Goal: Information Seeking & Learning: Find specific fact

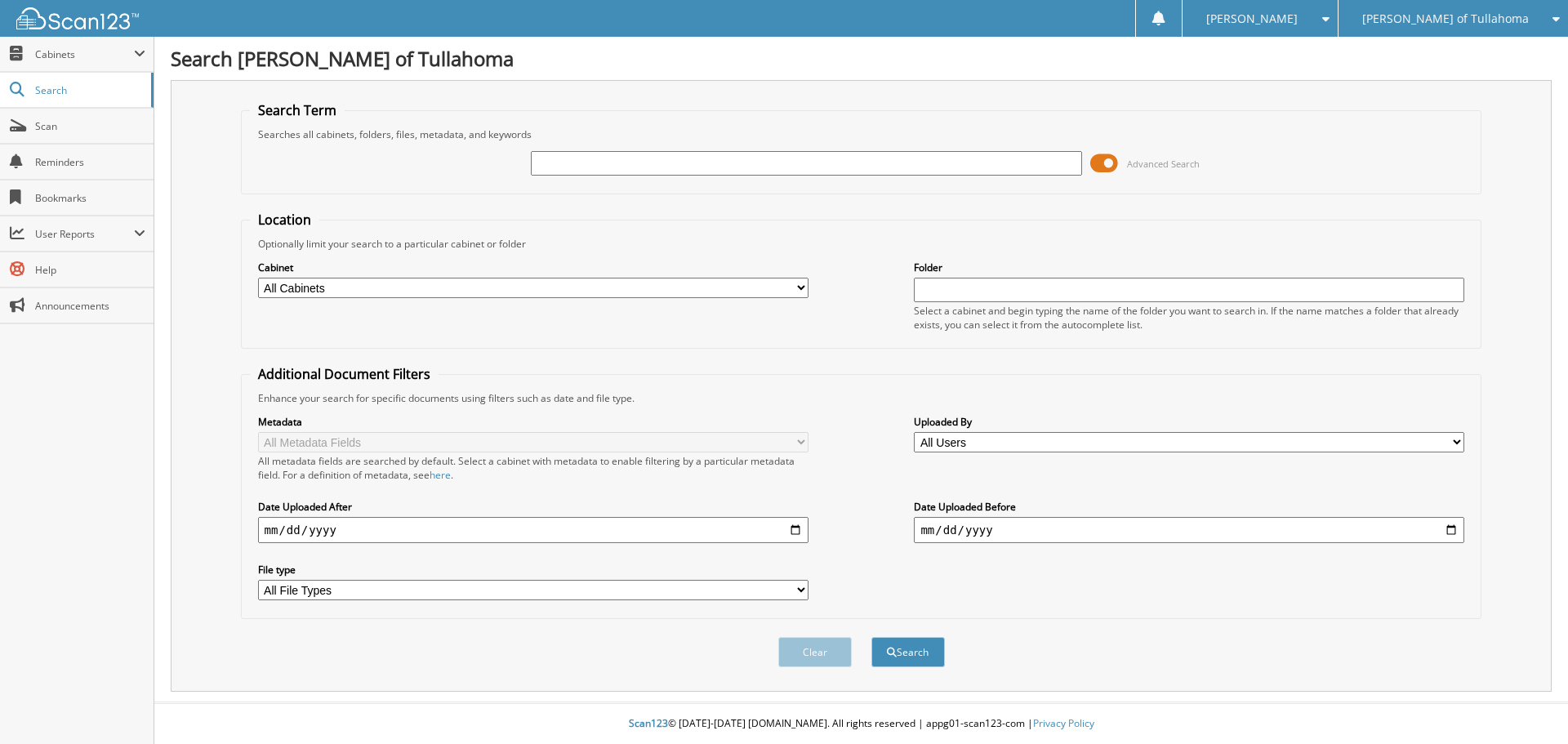
click at [563, 167] on input "text" at bounding box center [806, 163] width 551 height 24
type input "0010349"
click at [405, 290] on select "All Cabinets ACCOUNTS PAYABLE AM SERVICE CAR DEALS FCTP AGREEMENTS PARTS SERVIC…" at bounding box center [533, 288] width 551 height 20
select select "21280"
click at [258, 278] on select "All Cabinets ACCOUNTS PAYABLE AM SERVICE CAR DEALS FCTP AGREEMENTS PARTS SERVIC…" at bounding box center [533, 288] width 551 height 20
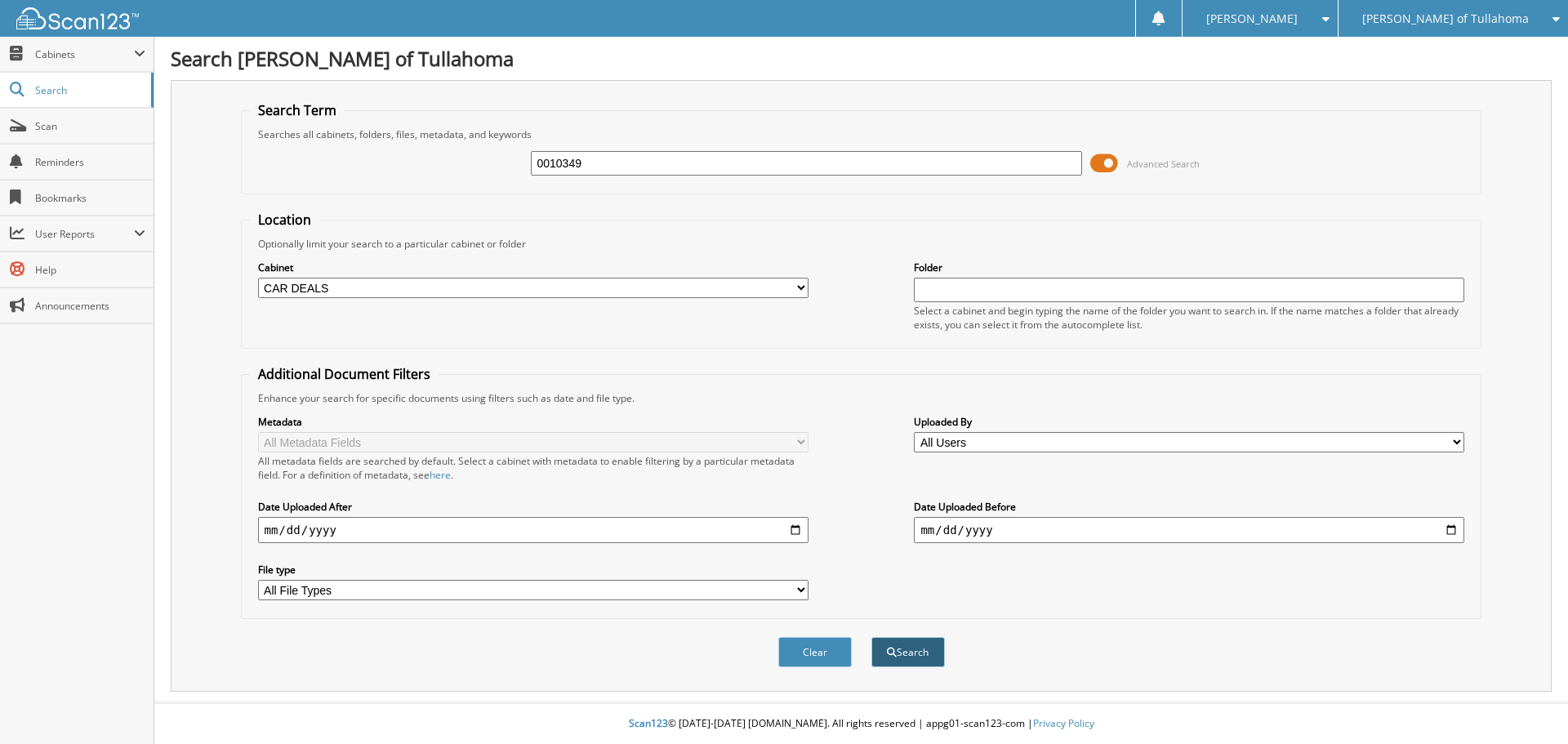
click at [918, 656] on button "Search" at bounding box center [908, 651] width 73 height 30
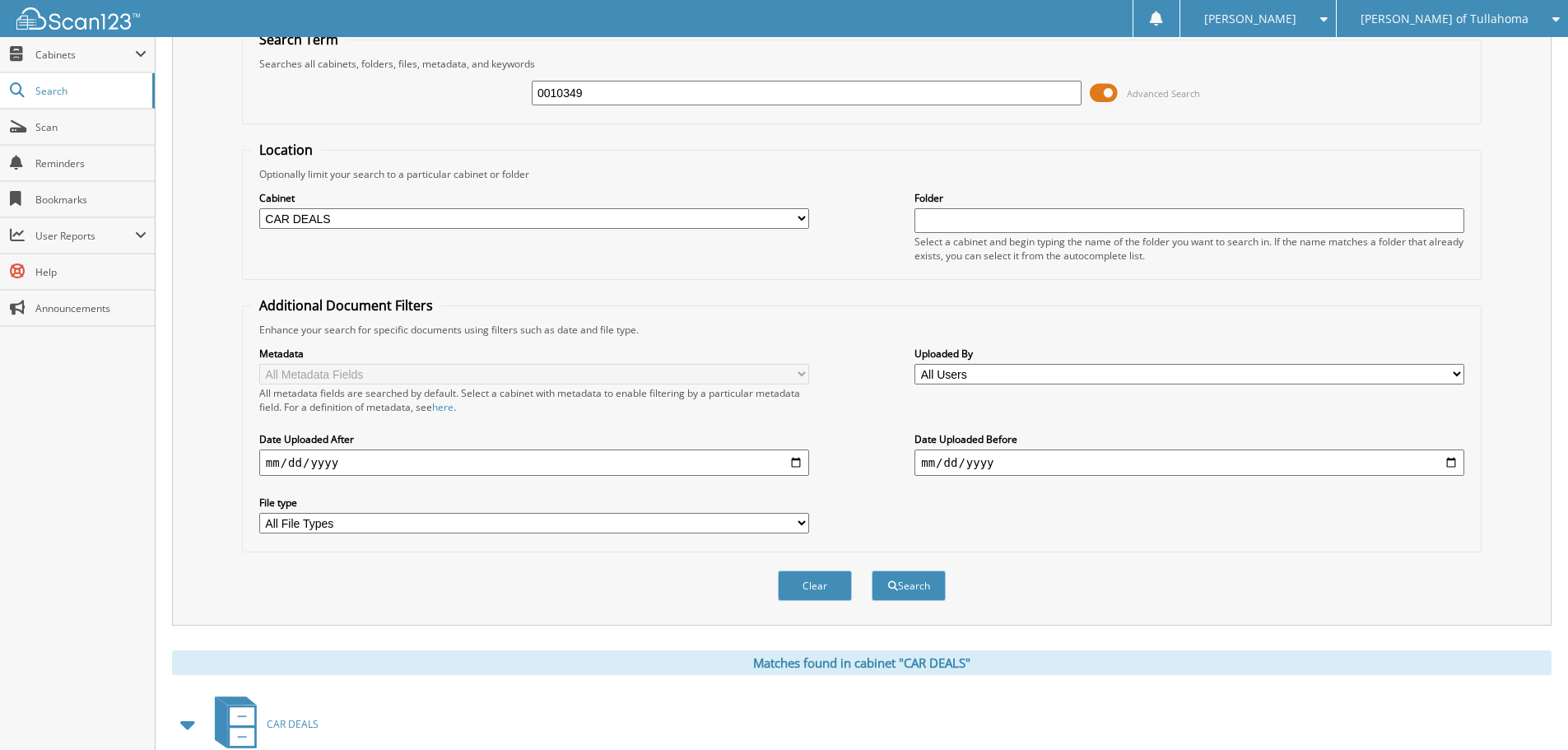
scroll to position [171, 0]
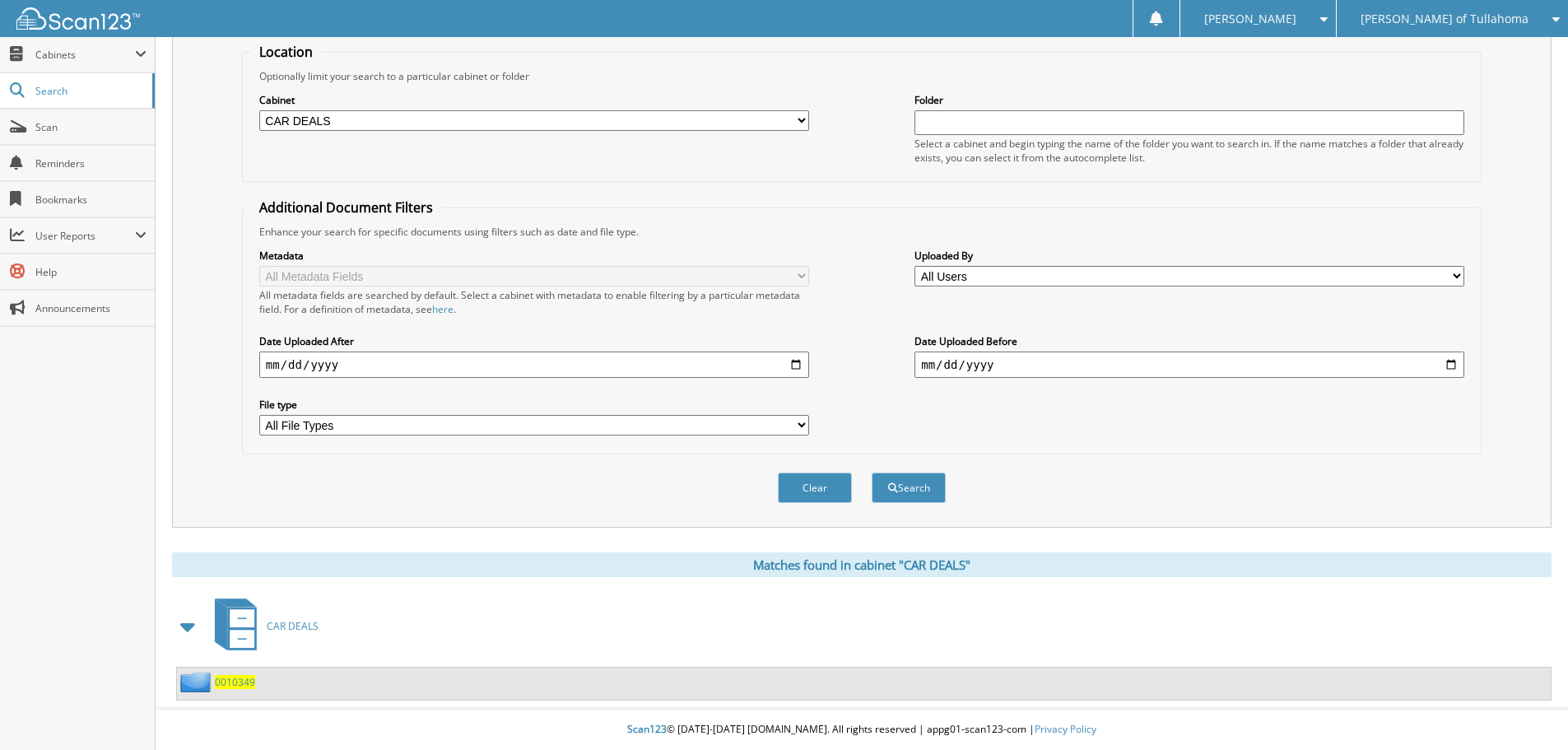
click at [228, 684] on span "0010349" at bounding box center [235, 681] width 40 height 14
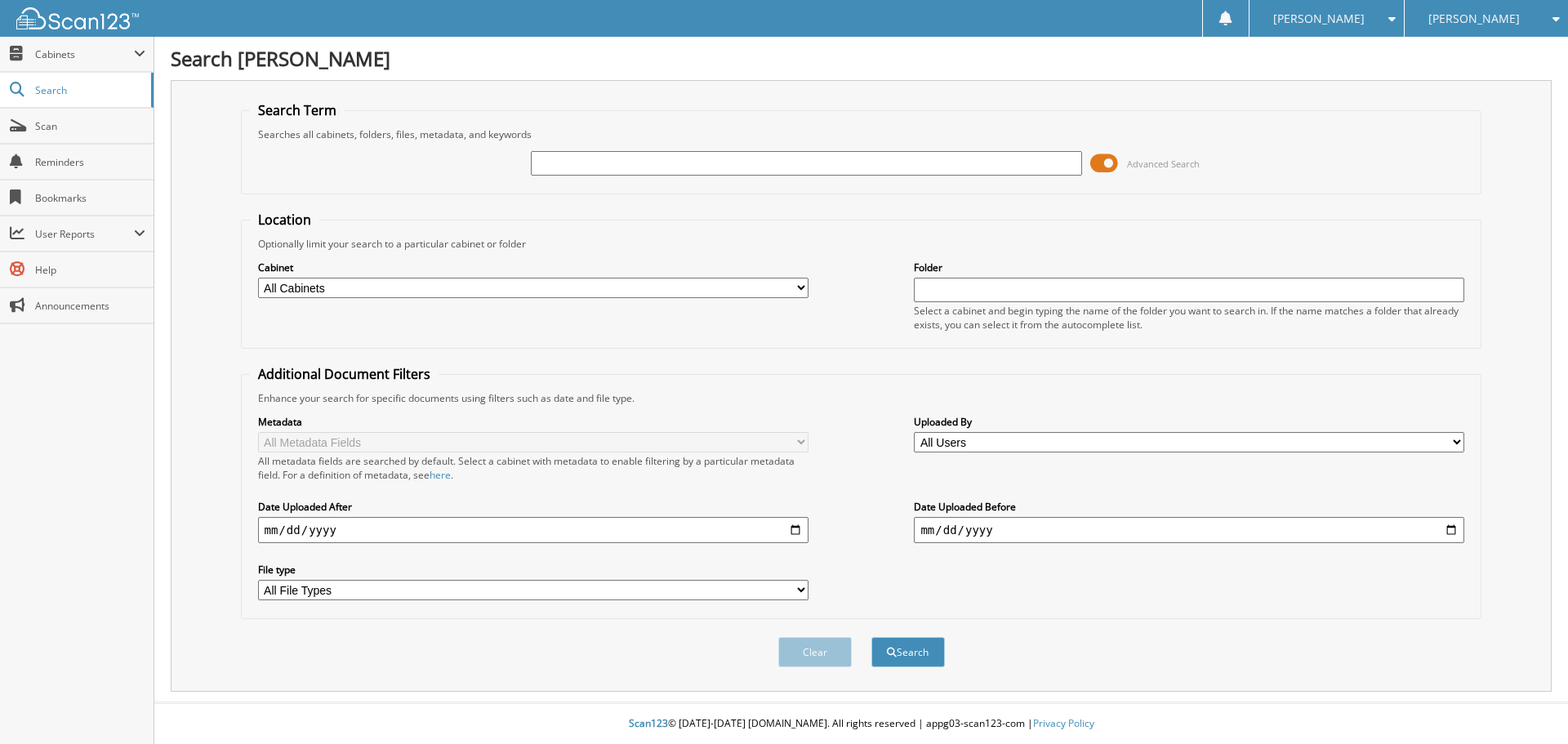
click at [581, 168] on input "text" at bounding box center [806, 163] width 551 height 24
type input "PARTS STATEMENTS"
click at [423, 288] on select "All Cabinets ACCOUNTS PAYABLE AM SERVICE CAR DEALS FCTP AGREEMENTS PARTS SERVIC…" at bounding box center [533, 288] width 551 height 20
select select "21272"
click at [258, 278] on select "All Cabinets ACCOUNTS PAYABLE AM SERVICE CAR DEALS FCTP AGREEMENTS PARTS SERVIC…" at bounding box center [533, 288] width 551 height 20
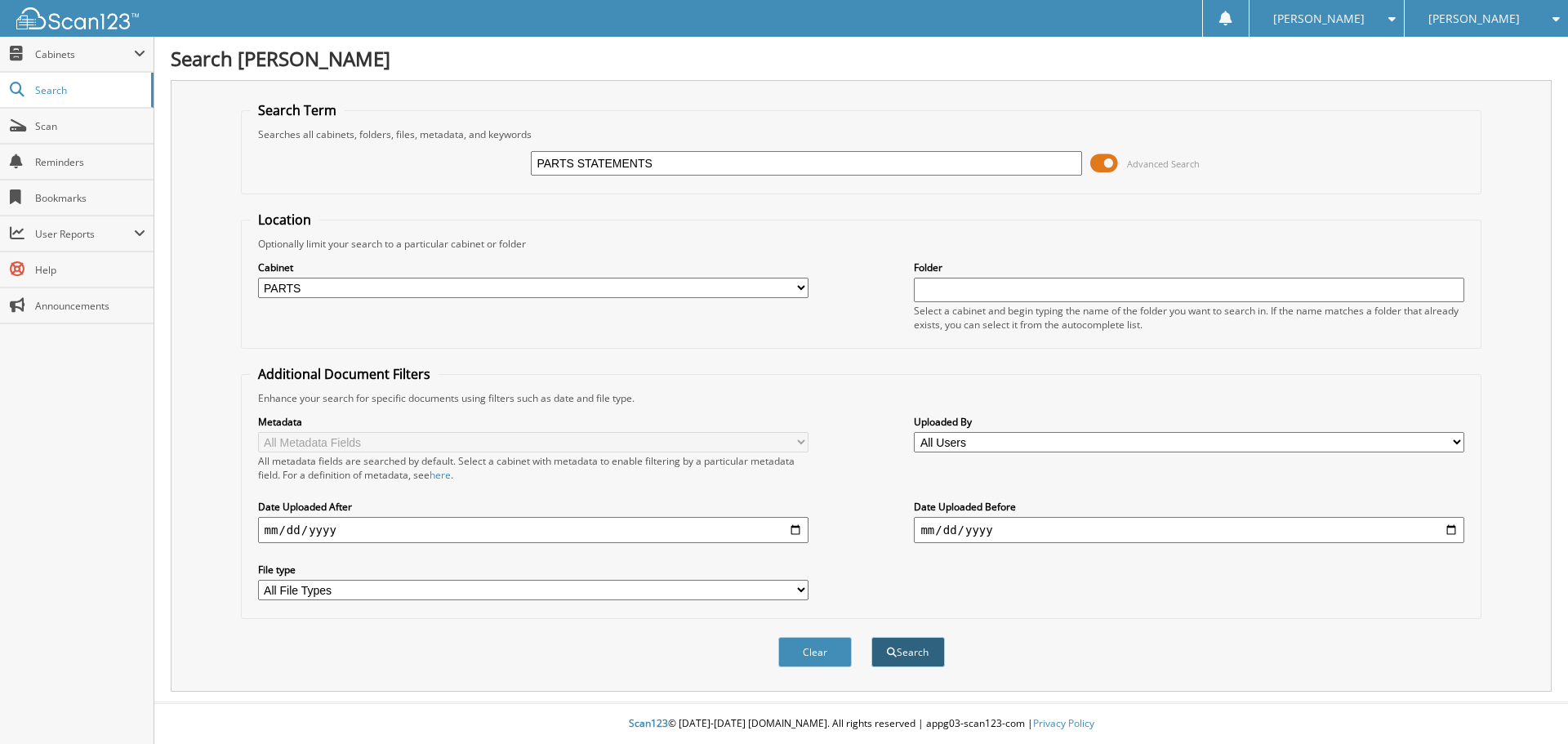
click at [905, 653] on button "Search" at bounding box center [908, 651] width 73 height 30
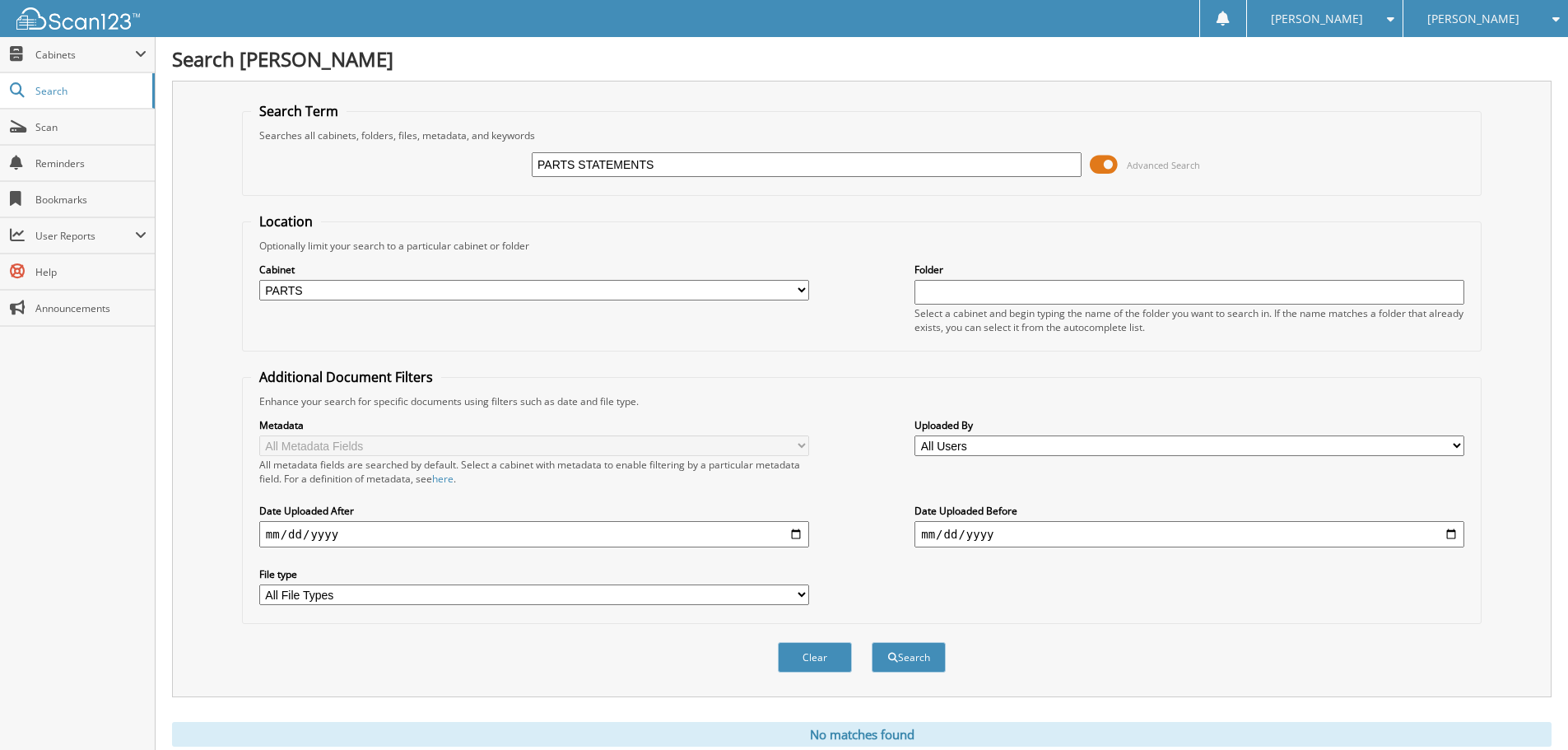
drag, startPoint x: 675, startPoint y: 160, endPoint x: 483, endPoint y: 185, distance: 193.6
click at [483, 185] on div "PARTS STATEMENTS Advanced Search" at bounding box center [861, 164] width 1221 height 45
type input "STATEMENTS"
click at [909, 658] on button "Search" at bounding box center [908, 657] width 74 height 30
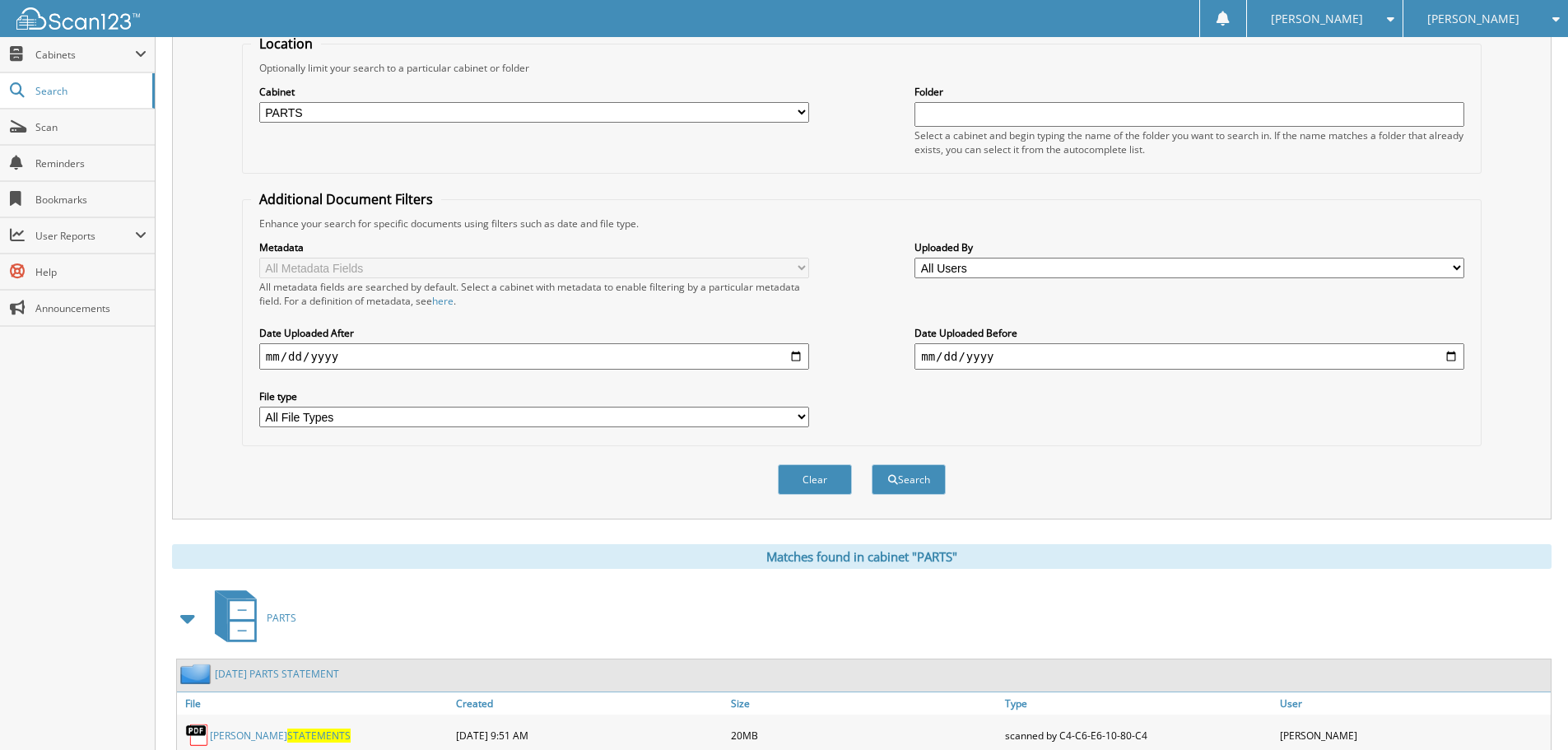
scroll to position [235, 0]
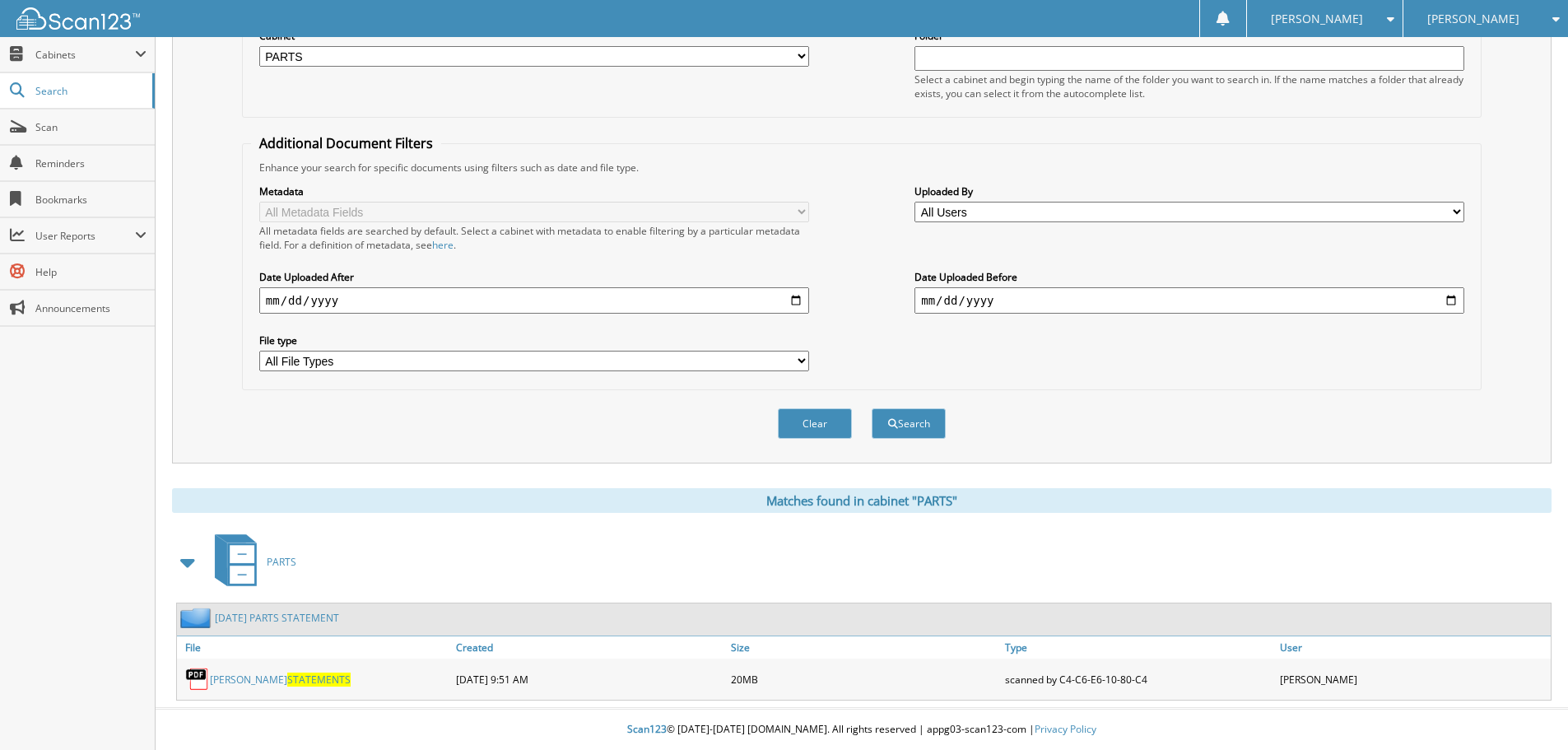
click at [248, 680] on link "RB FORD STATEMENTS" at bounding box center [280, 679] width 140 height 14
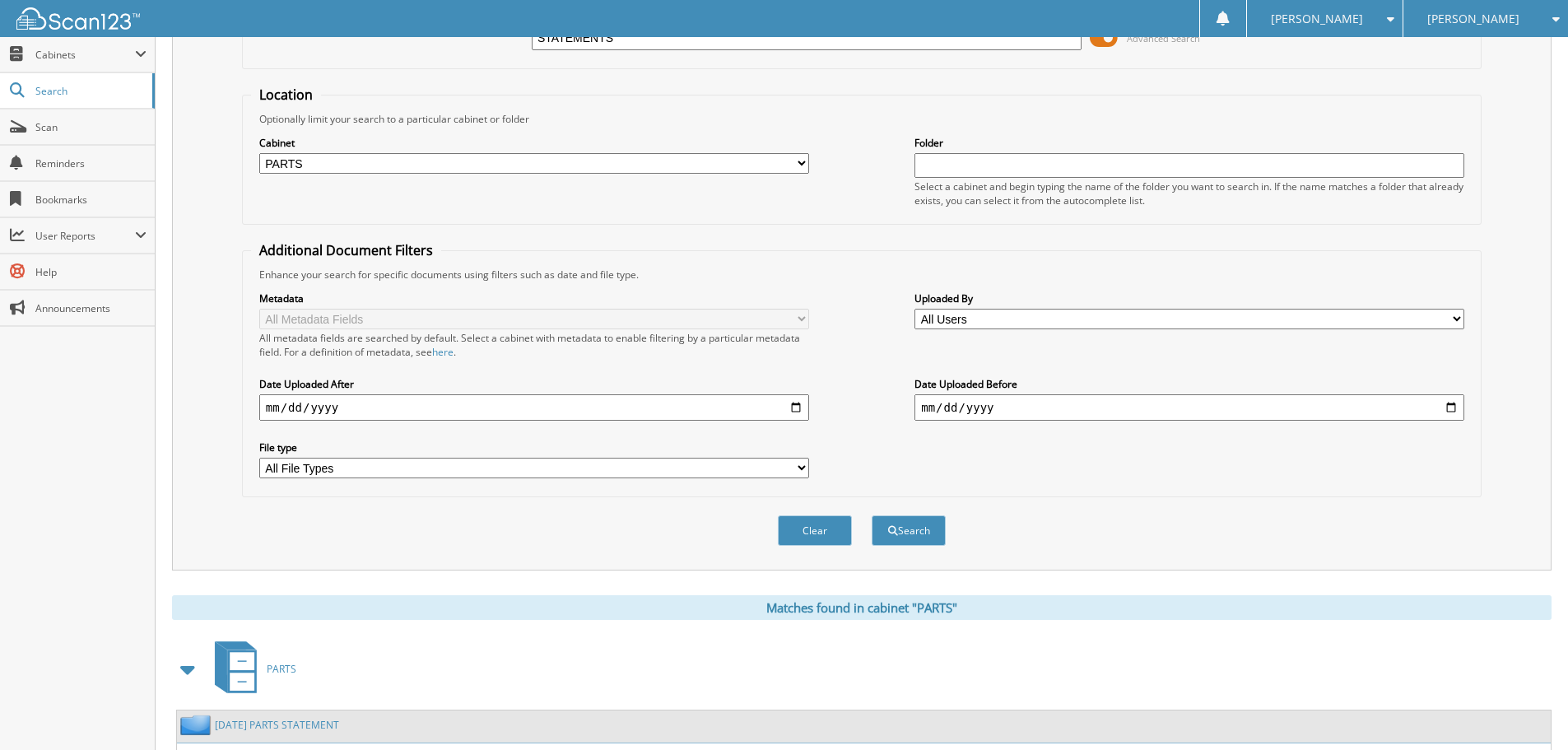
scroll to position [0, 0]
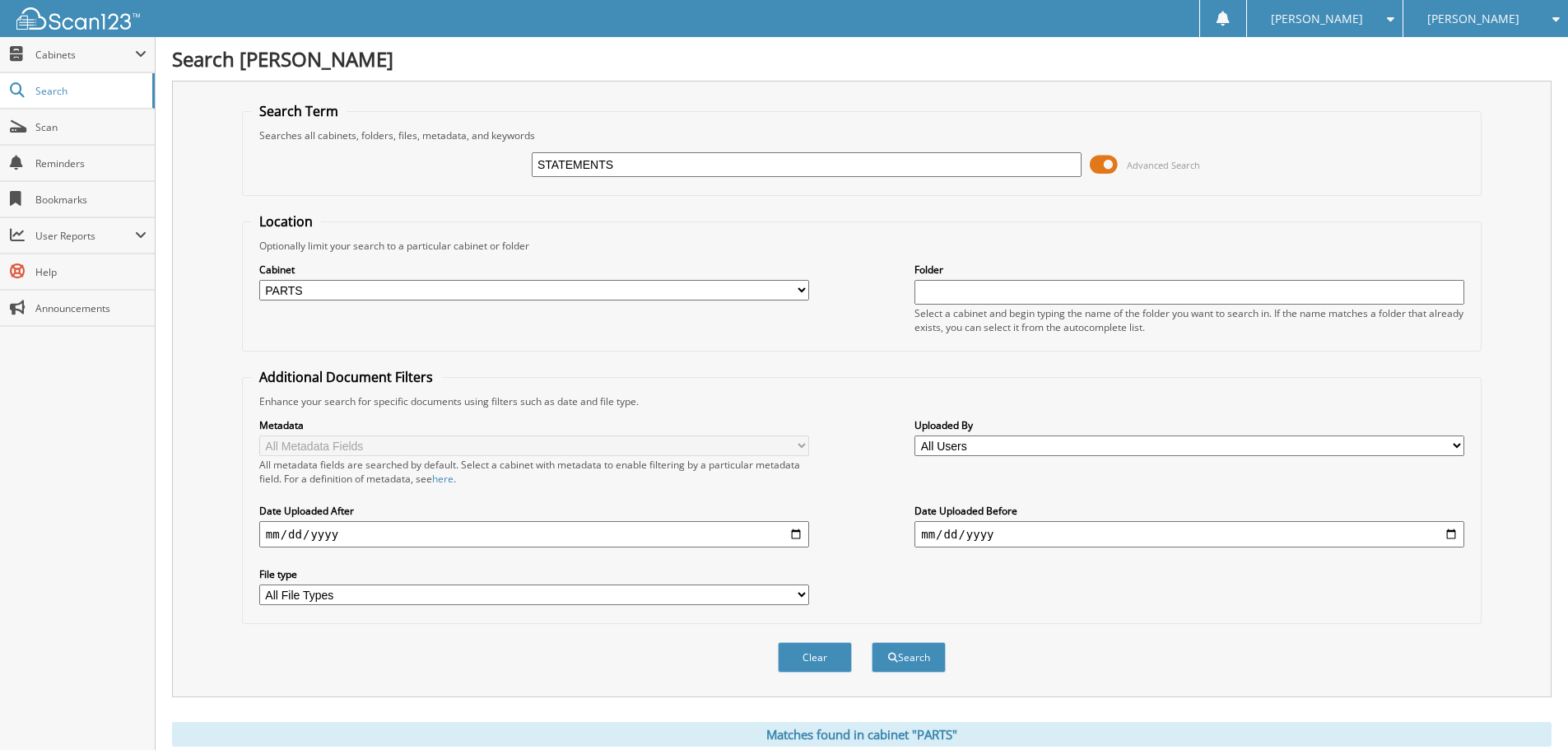
drag, startPoint x: 636, startPoint y: 161, endPoint x: 421, endPoint y: 172, distance: 215.3
click at [421, 172] on div "STATEMENTS Advanced Search" at bounding box center [861, 164] width 1221 height 45
type input "PARTS STATEMENTS"
click at [903, 656] on button "Search" at bounding box center [908, 657] width 74 height 30
click at [72, 92] on span "Search" at bounding box center [89, 91] width 109 height 14
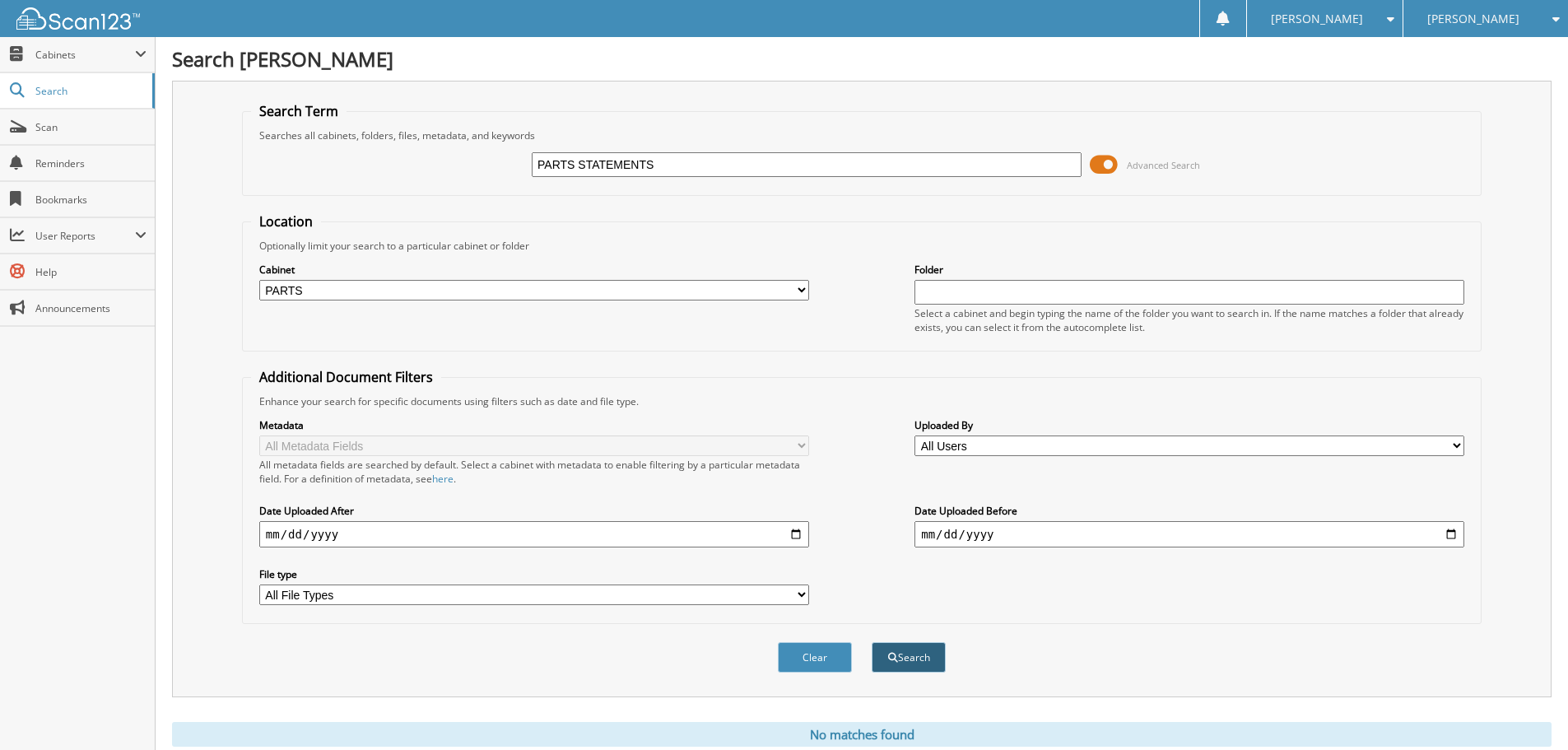
click at [932, 667] on button "Search" at bounding box center [908, 657] width 74 height 30
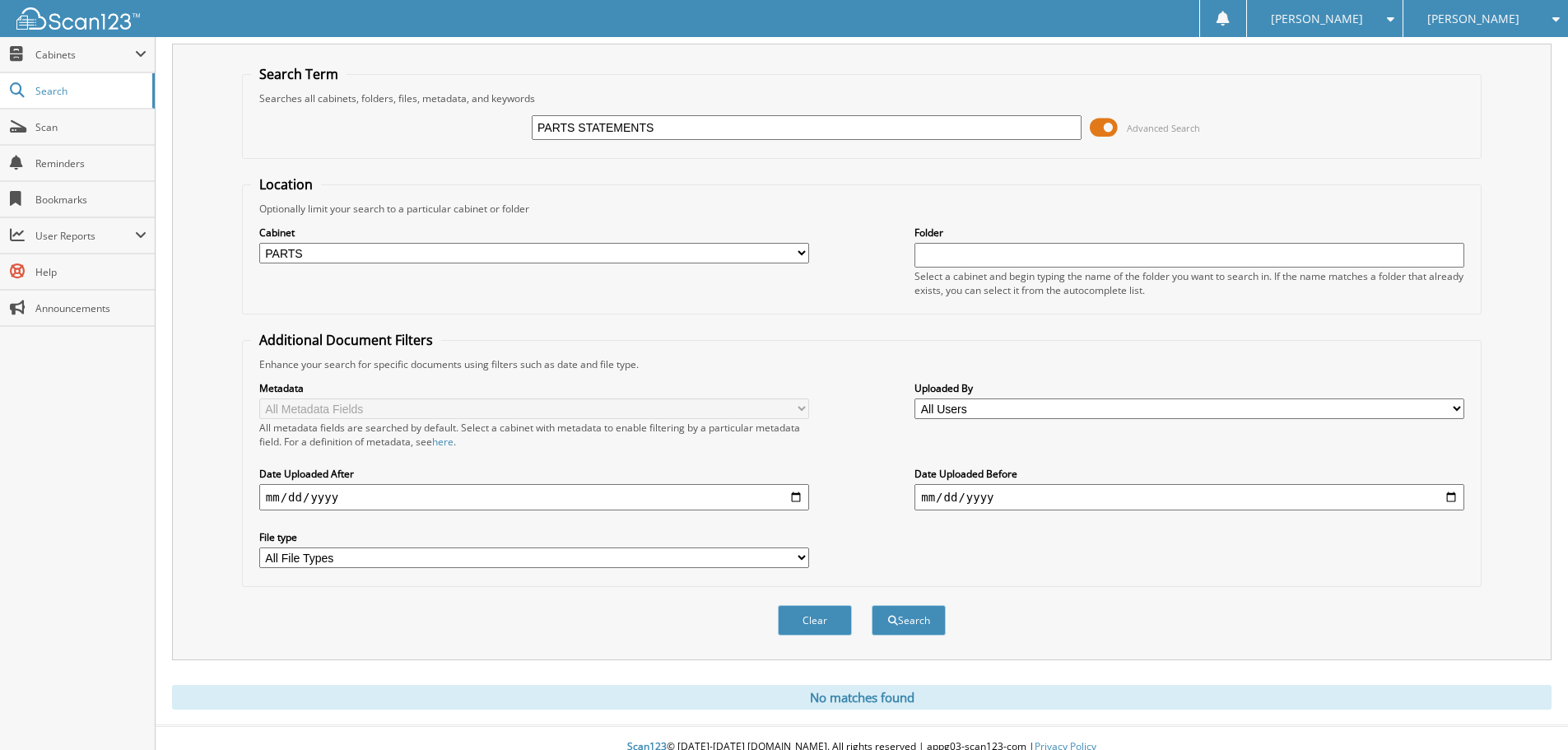
scroll to position [55, 0]
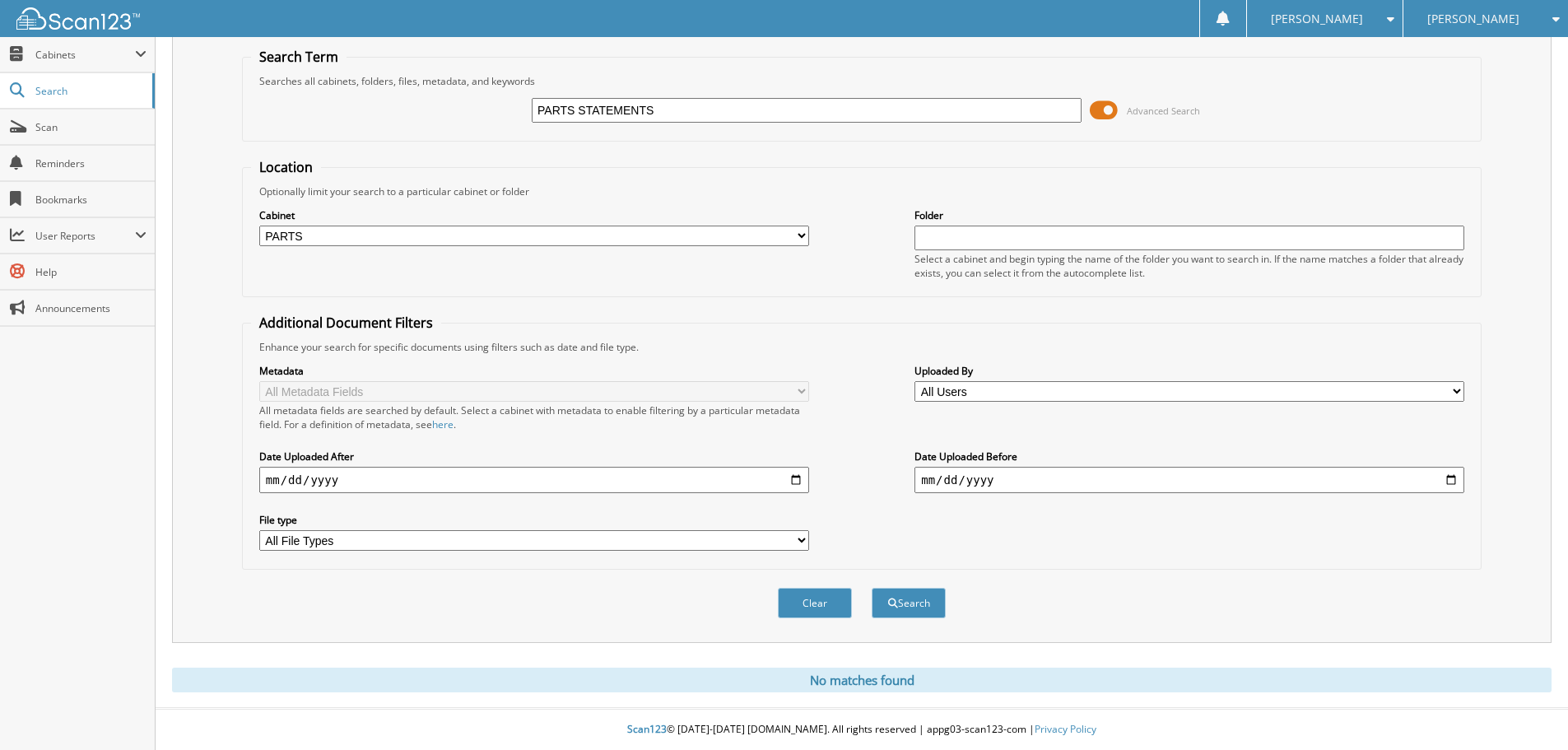
drag, startPoint x: 718, startPoint y: 104, endPoint x: 462, endPoint y: 127, distance: 257.0
click at [462, 127] on div "PARTS STATEMENTS Advanced Search" at bounding box center [861, 110] width 1221 height 45
click at [906, 606] on button "Search" at bounding box center [908, 603] width 74 height 30
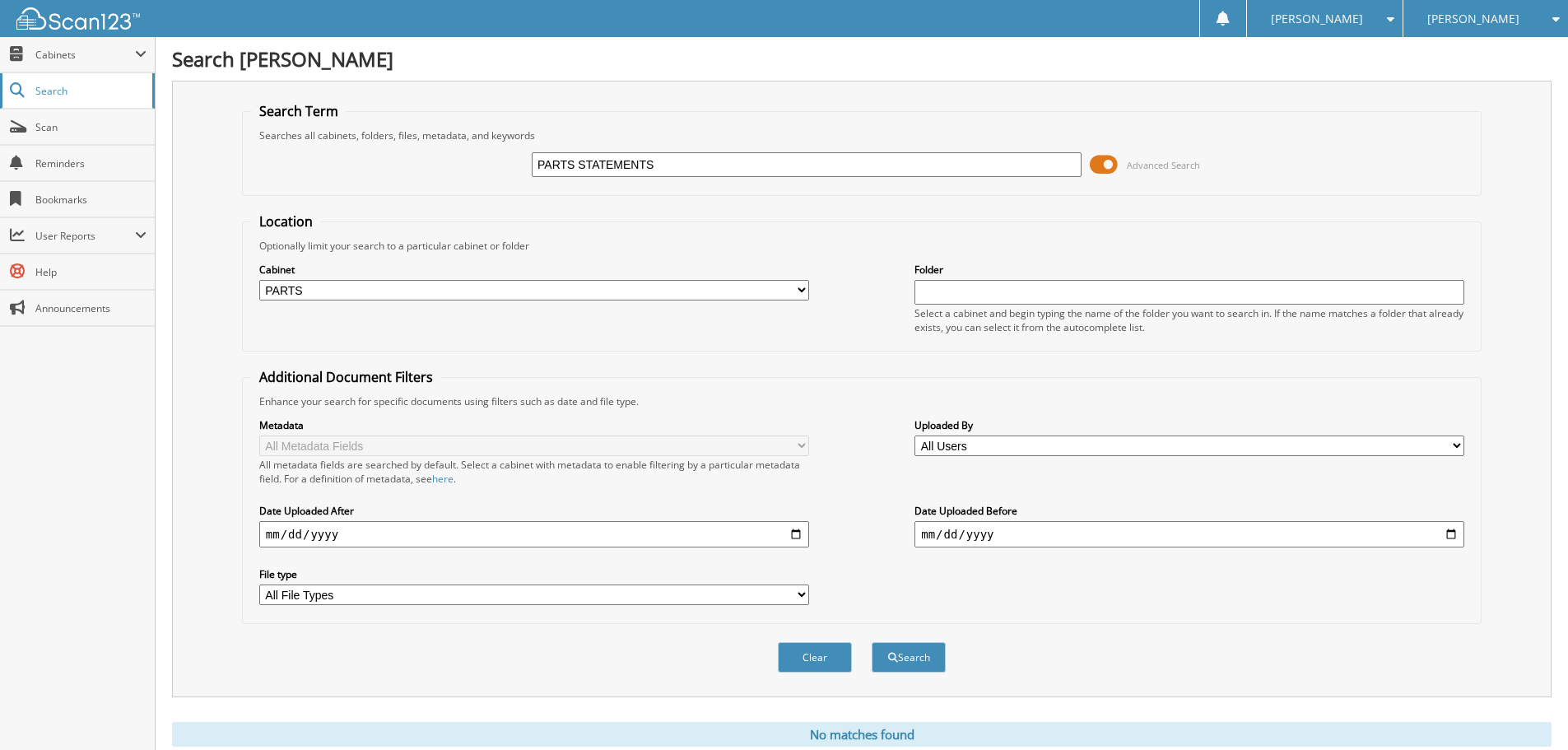
click at [63, 87] on span "Search" at bounding box center [89, 91] width 109 height 14
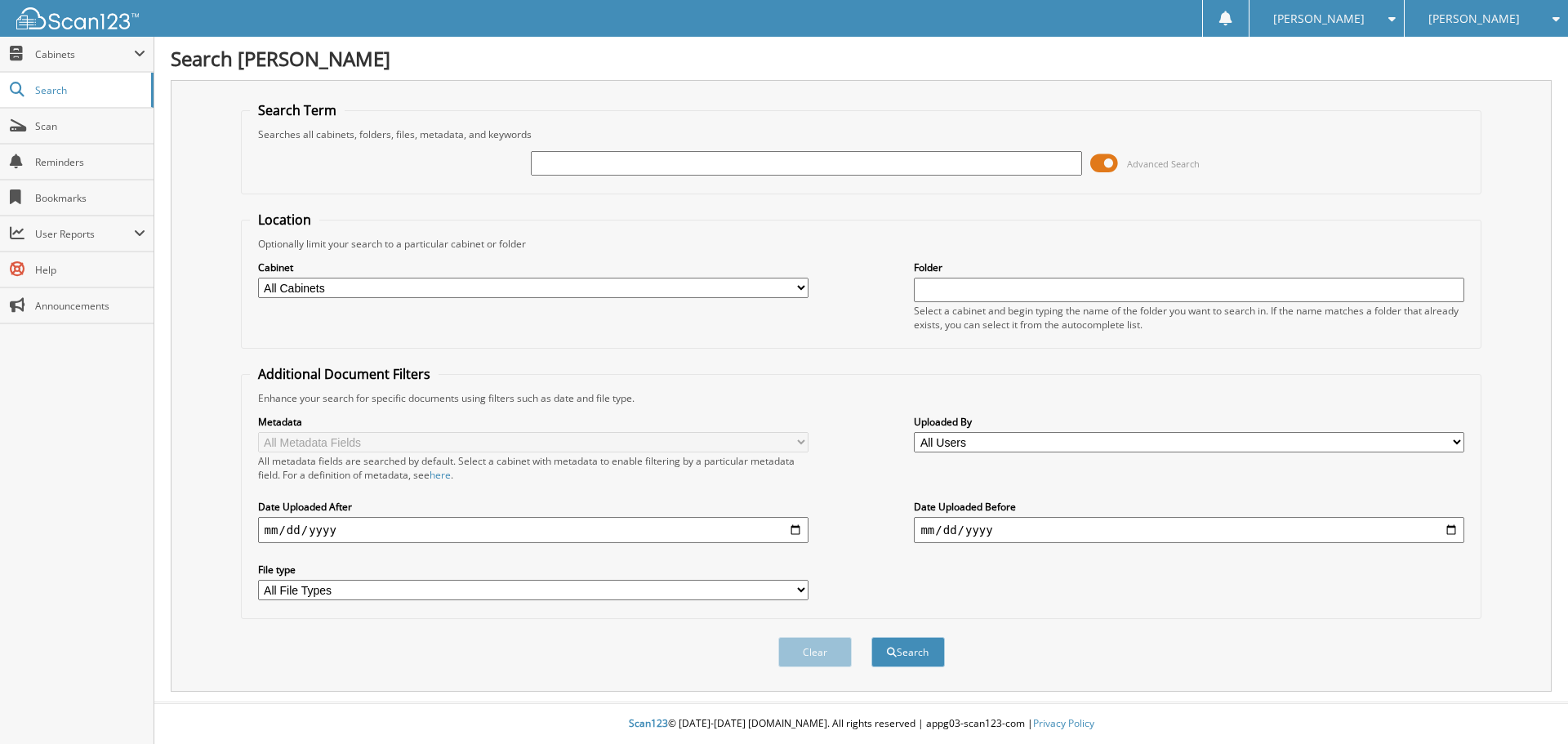
click at [584, 166] on input "text" at bounding box center [806, 163] width 551 height 24
type input "PARTS"
click at [410, 290] on select "All Cabinets ACCOUNTS PAYABLE AM SERVICE CAR DEALS FCTP AGREEMENTS PARTS SERVIC…" at bounding box center [533, 288] width 551 height 20
select select "21272"
click at [258, 278] on select "All Cabinets ACCOUNTS PAYABLE AM SERVICE CAR DEALS FCTP AGREEMENTS PARTS SERVIC…" at bounding box center [533, 288] width 551 height 20
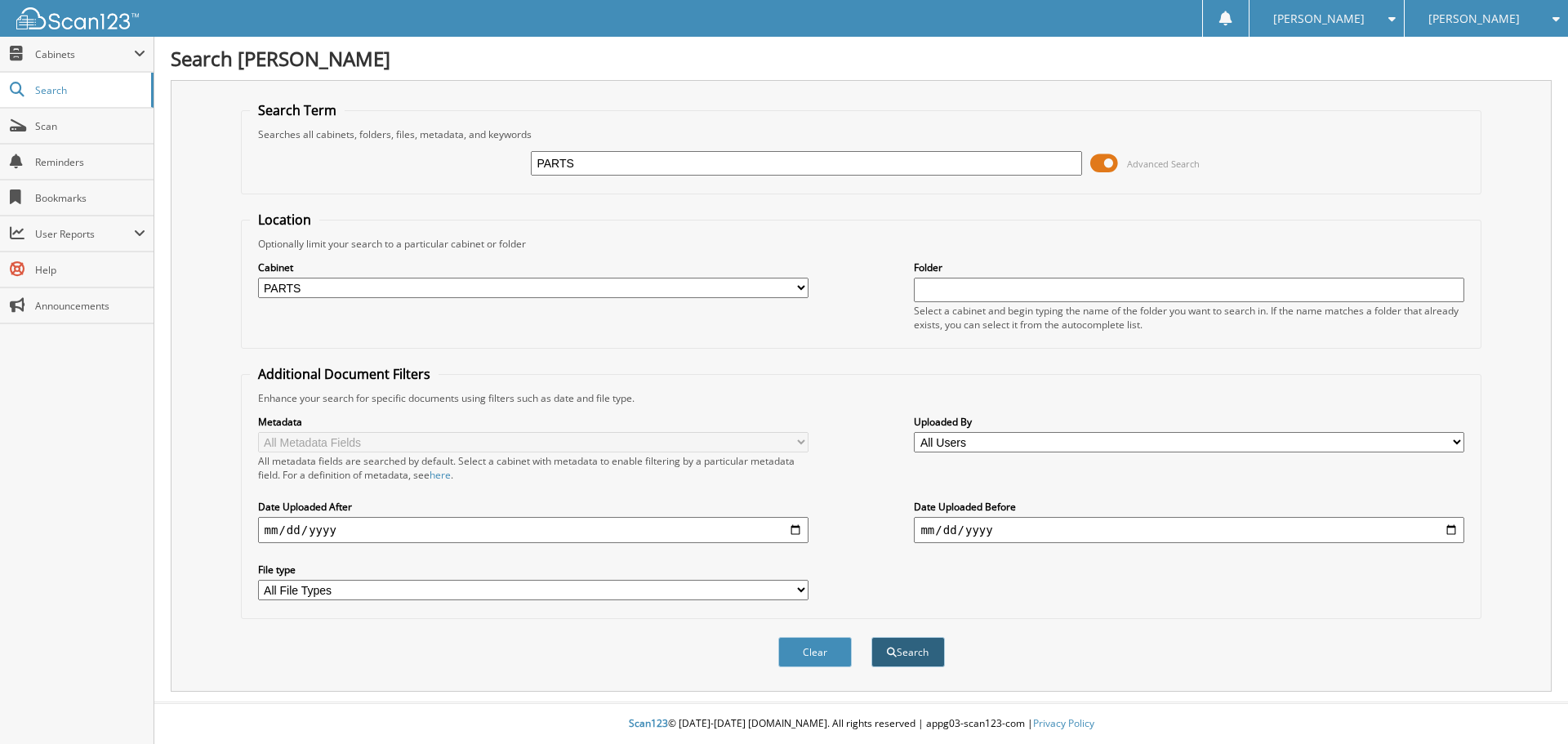
click at [915, 645] on button "Search" at bounding box center [908, 651] width 73 height 30
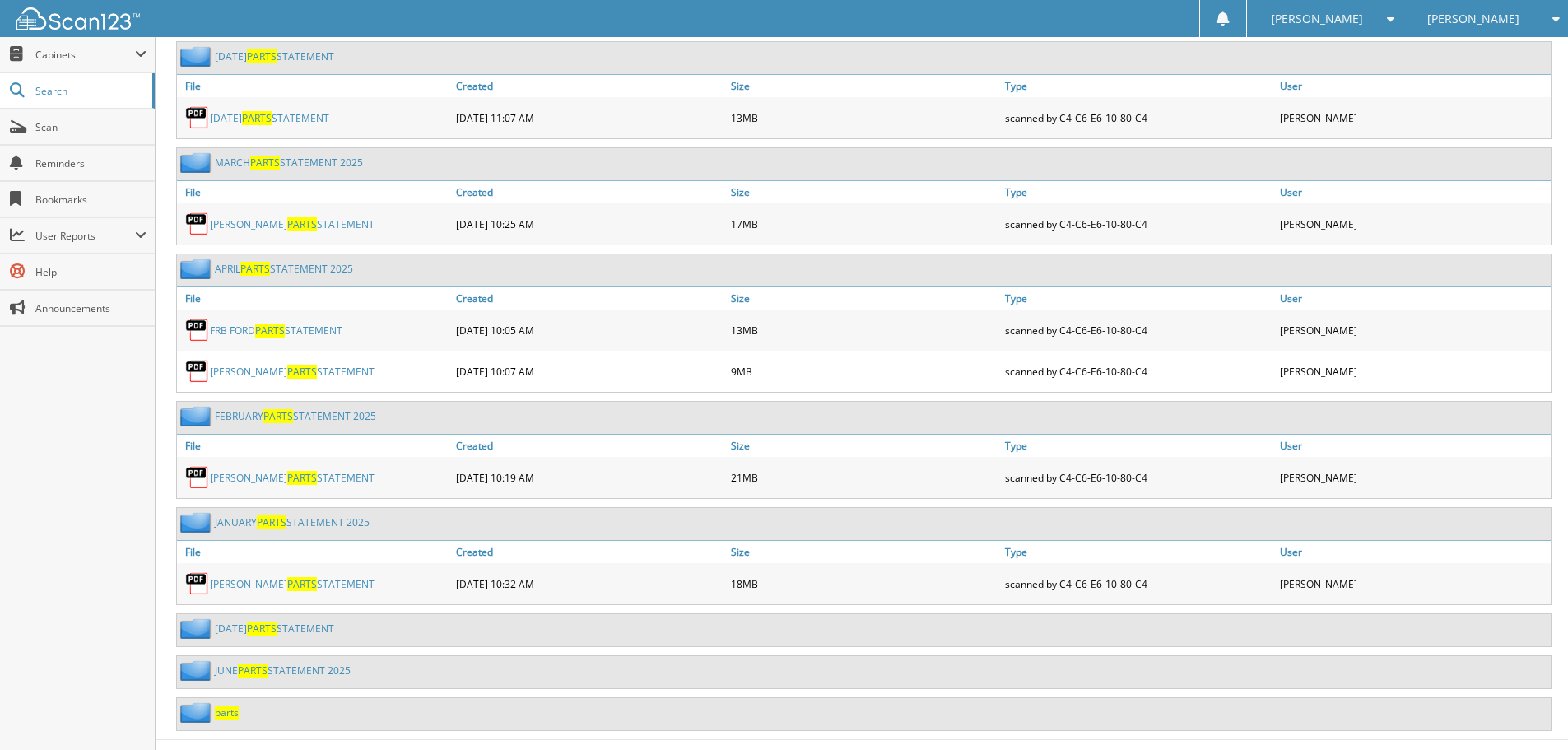
scroll to position [827, 0]
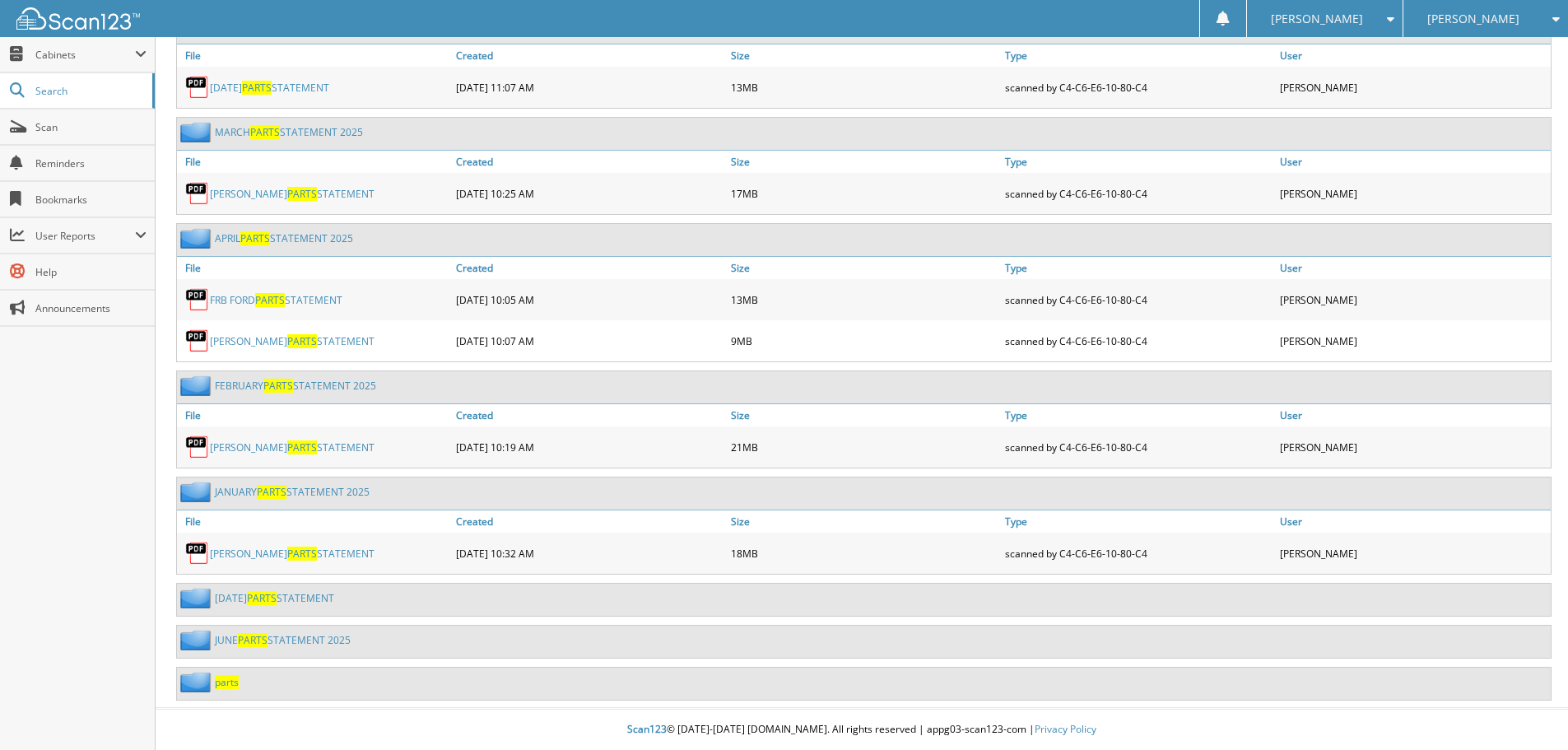
click at [221, 682] on span "parts" at bounding box center [226, 681] width 24 height 14
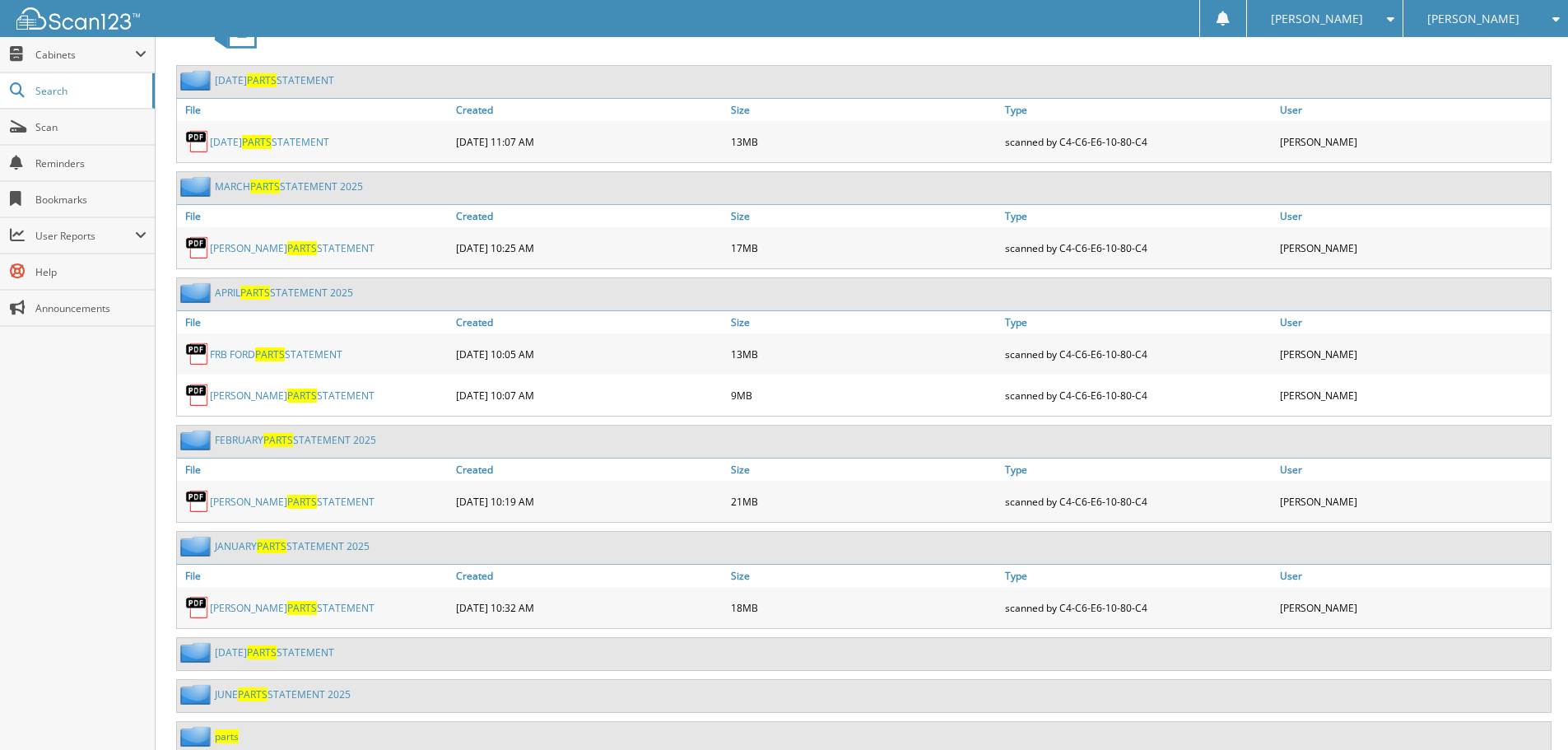
scroll to position [744, 0]
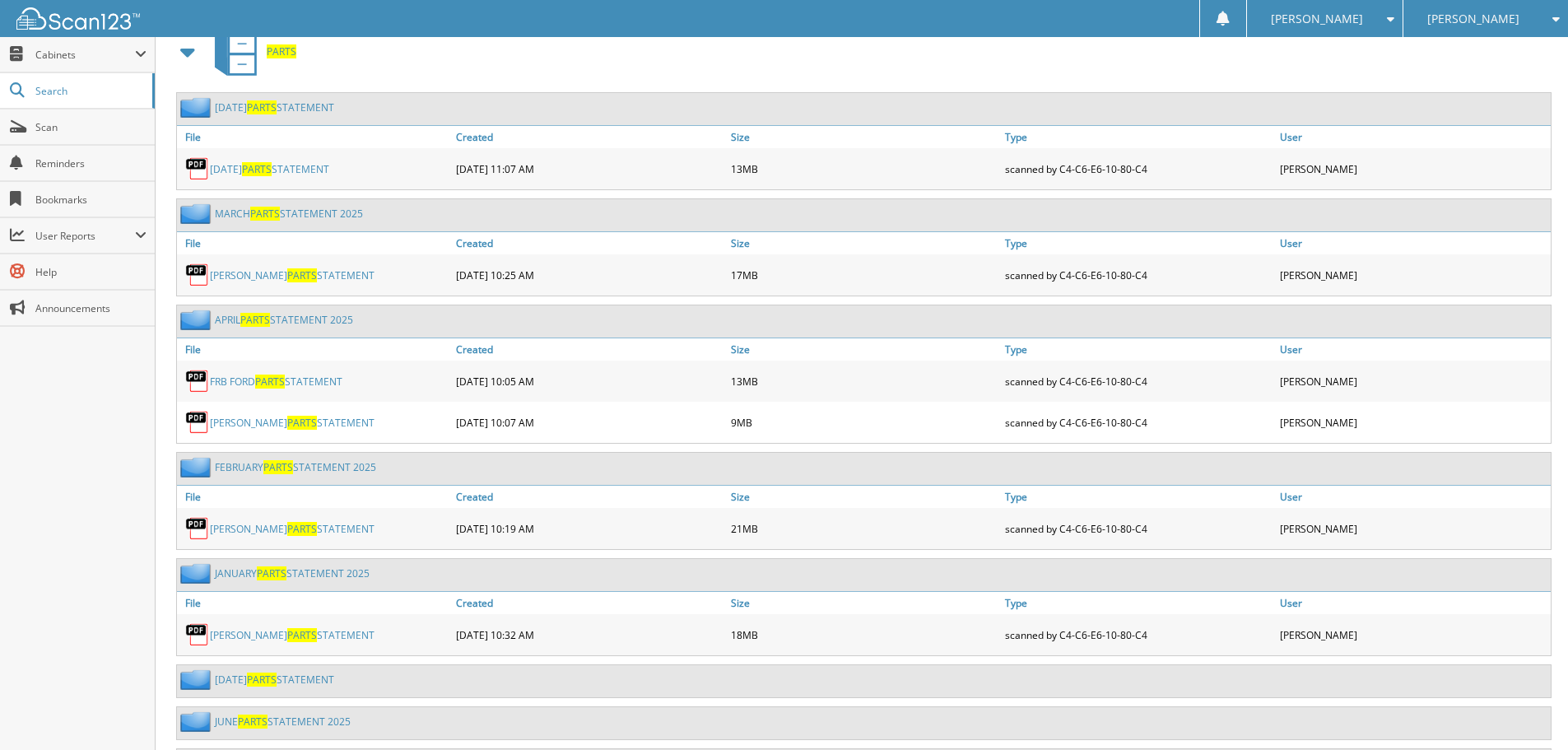
click at [268, 104] on span "PARTS" at bounding box center [262, 107] width 29 height 14
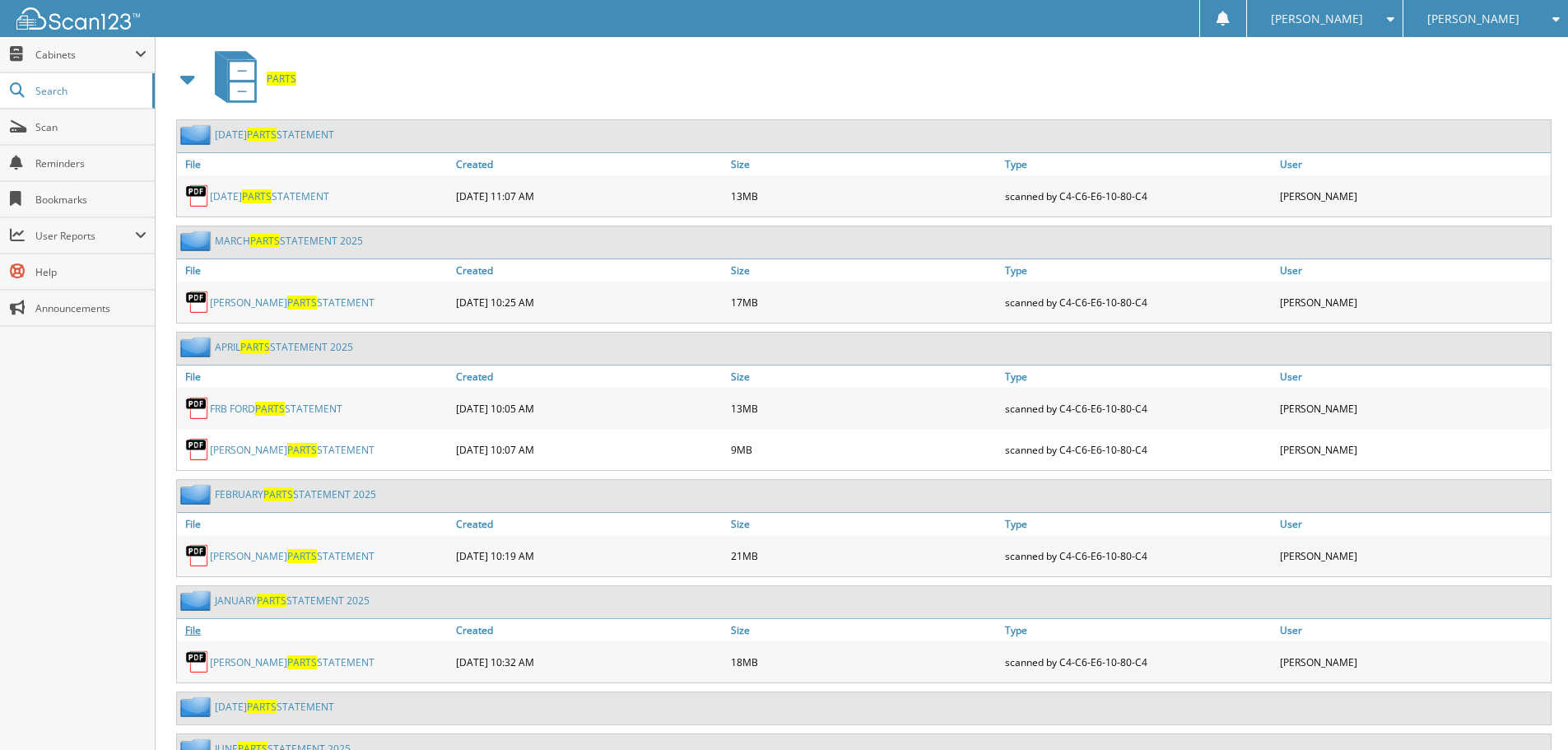
scroll to position [827, 0]
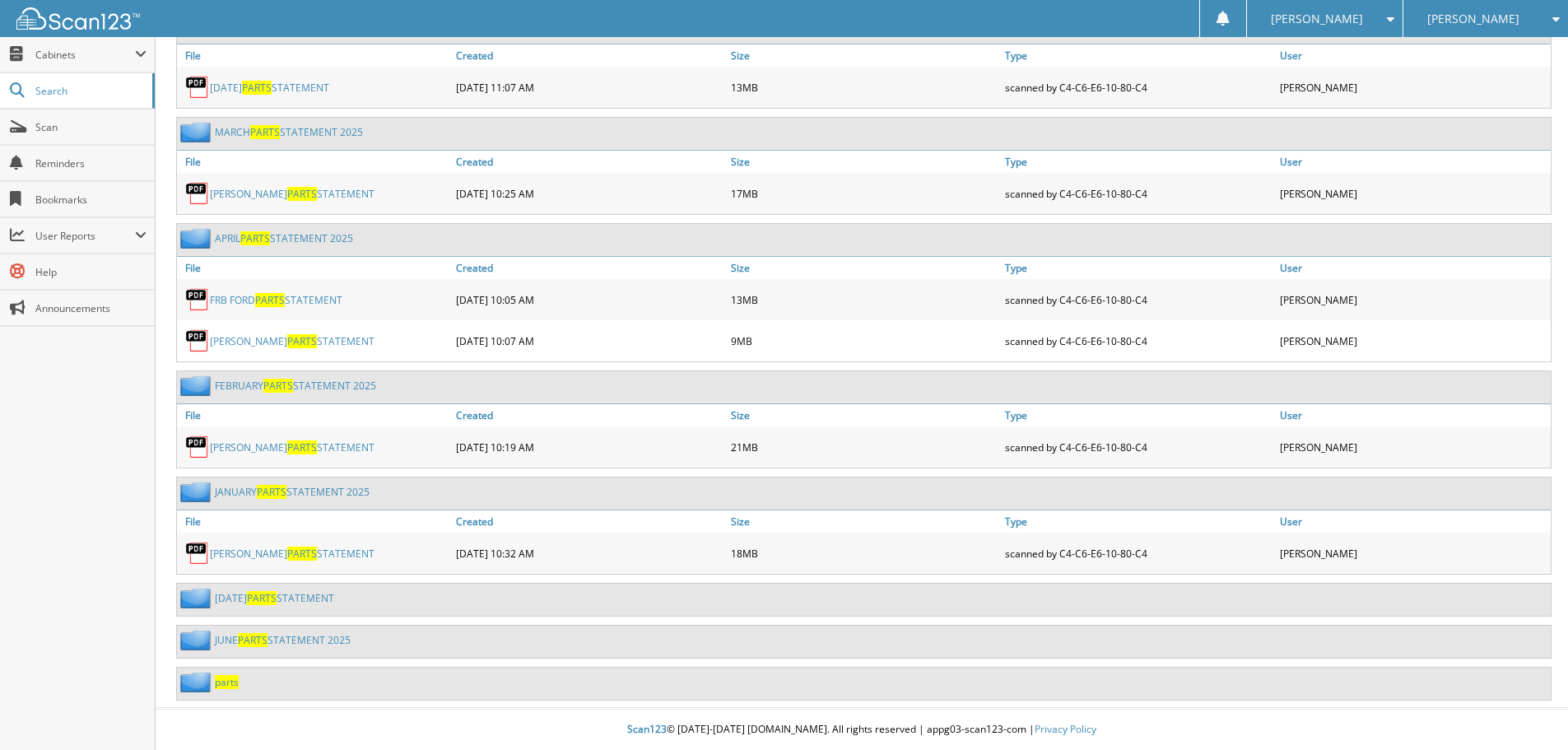
click at [230, 640] on link "JUNE PARTS STATEMENT 2025" at bounding box center [282, 640] width 135 height 14
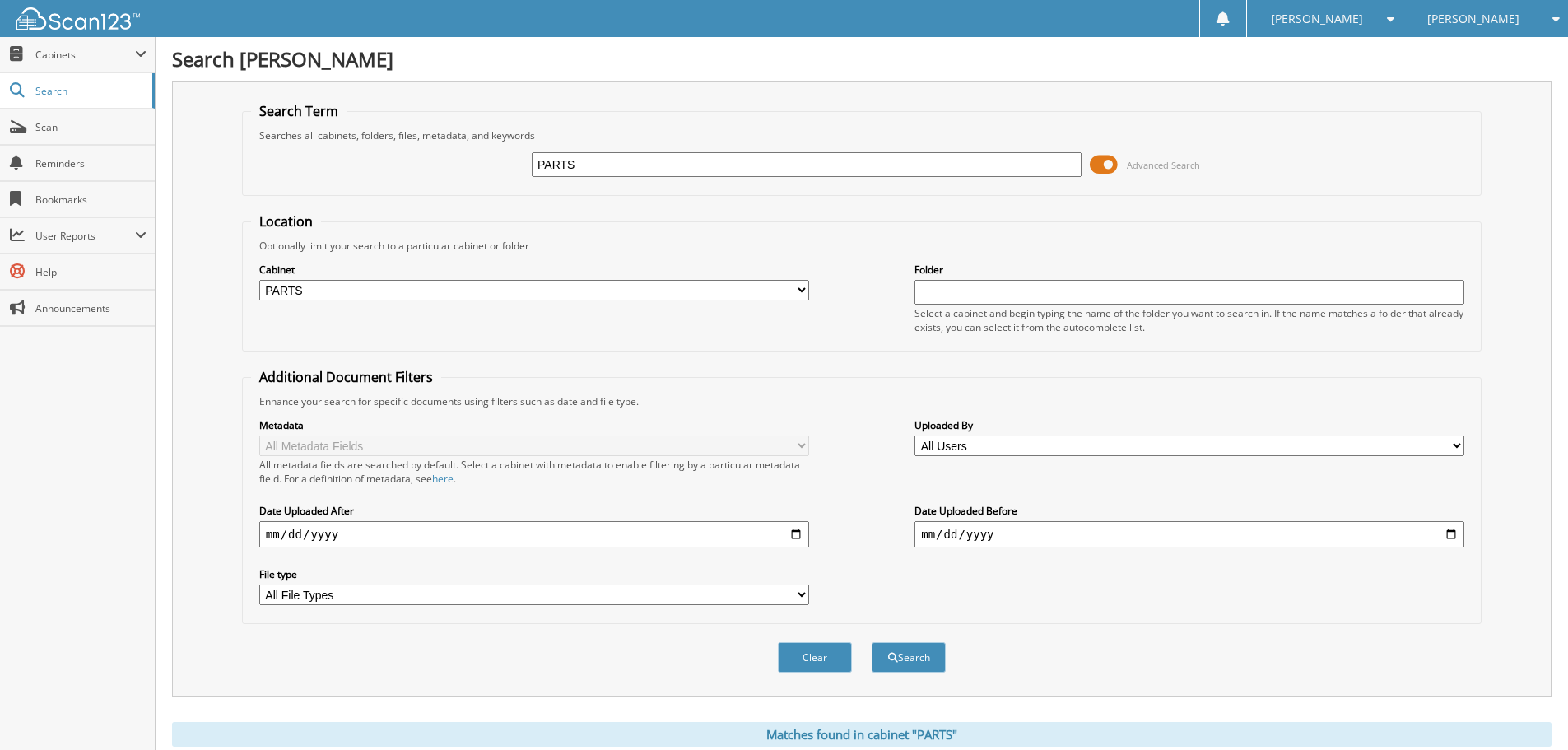
click at [1515, 14] on span "[PERSON_NAME]" at bounding box center [1474, 19] width 93 height 10
click at [1431, 53] on link "[PERSON_NAME] of Tullahoma" at bounding box center [1486, 59] width 165 height 45
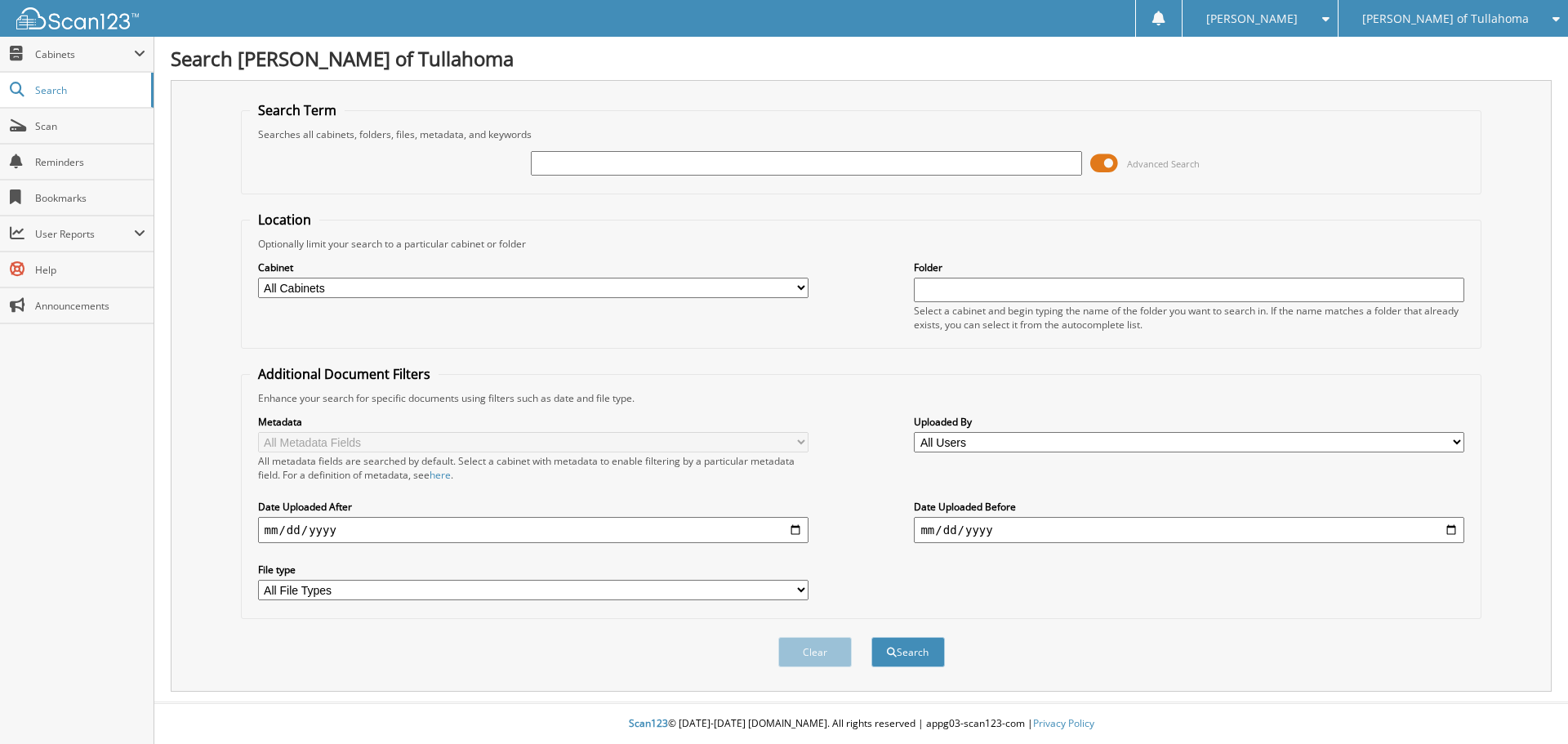
click at [594, 164] on input "text" at bounding box center [806, 163] width 551 height 24
type input "PARTS"
click at [429, 288] on select "All Cabinets ACCOUNTS PAYABLE AM SERVICE CAR DEALS FCTP AGREEMENTS PARTS SERVIC…" at bounding box center [533, 288] width 551 height 20
select select "21277"
click at [258, 278] on select "All Cabinets ACCOUNTS PAYABLE AM SERVICE CAR DEALS FCTP AGREEMENTS PARTS SERVIC…" at bounding box center [533, 288] width 551 height 20
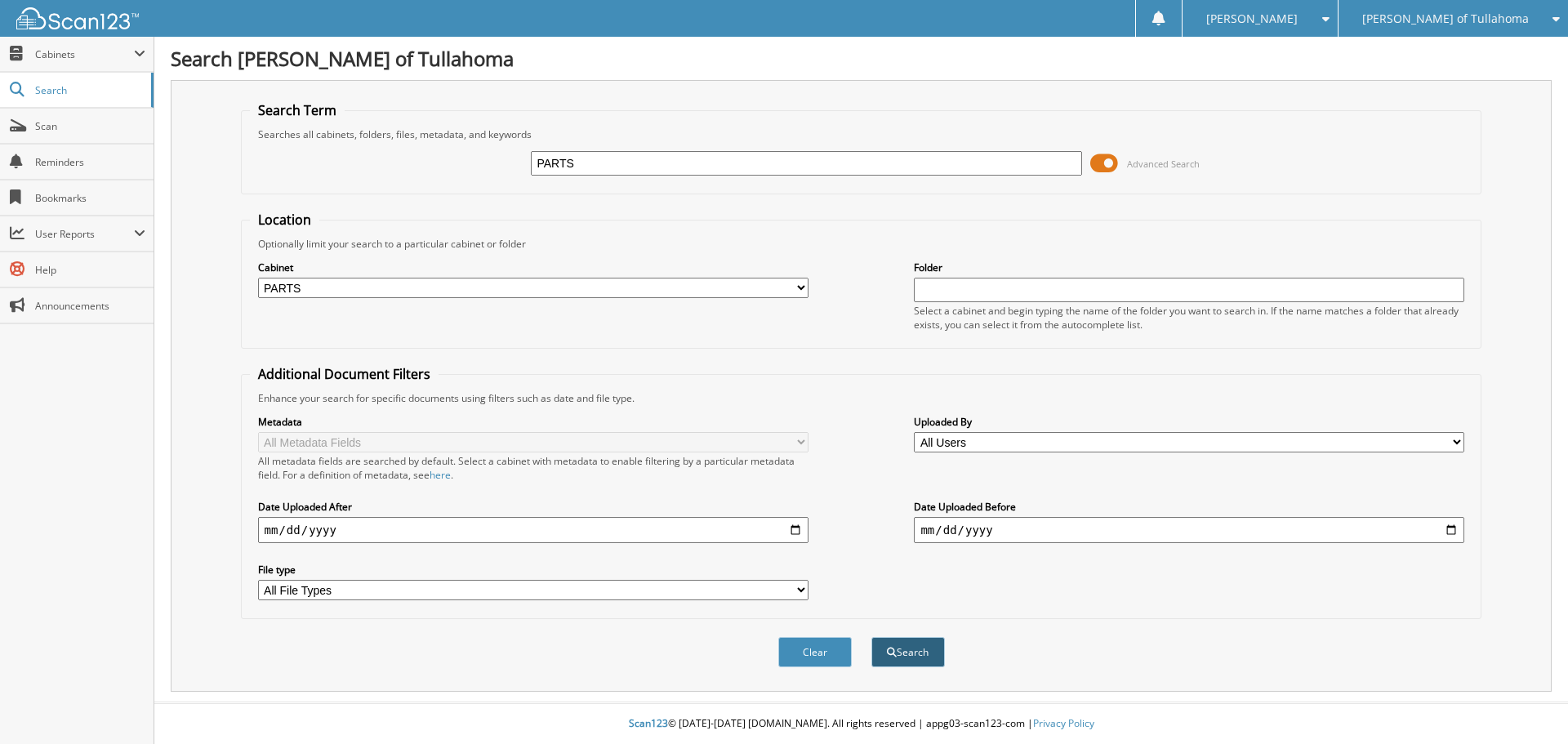
click at [906, 648] on button "Search" at bounding box center [908, 651] width 73 height 30
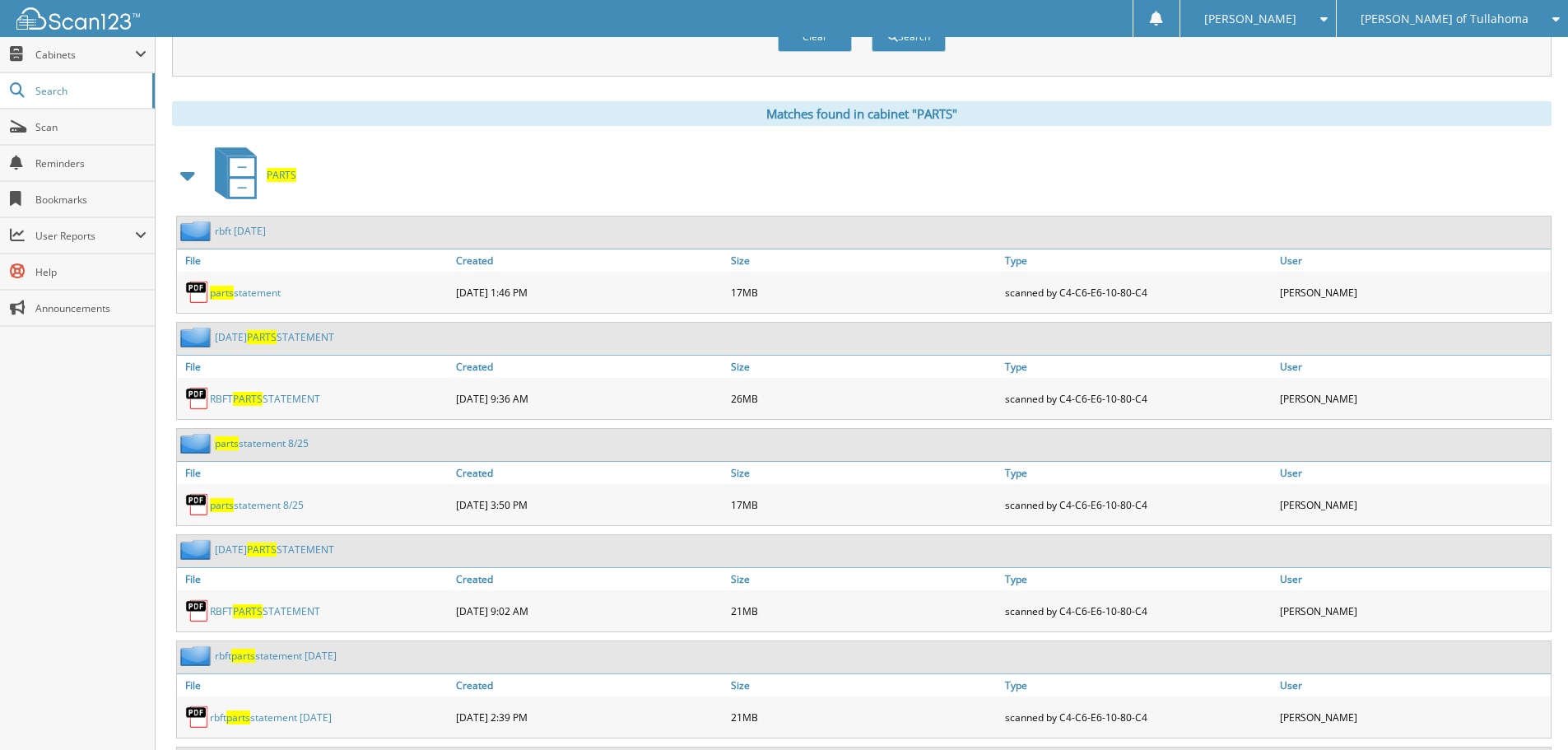
scroll to position [741, 0]
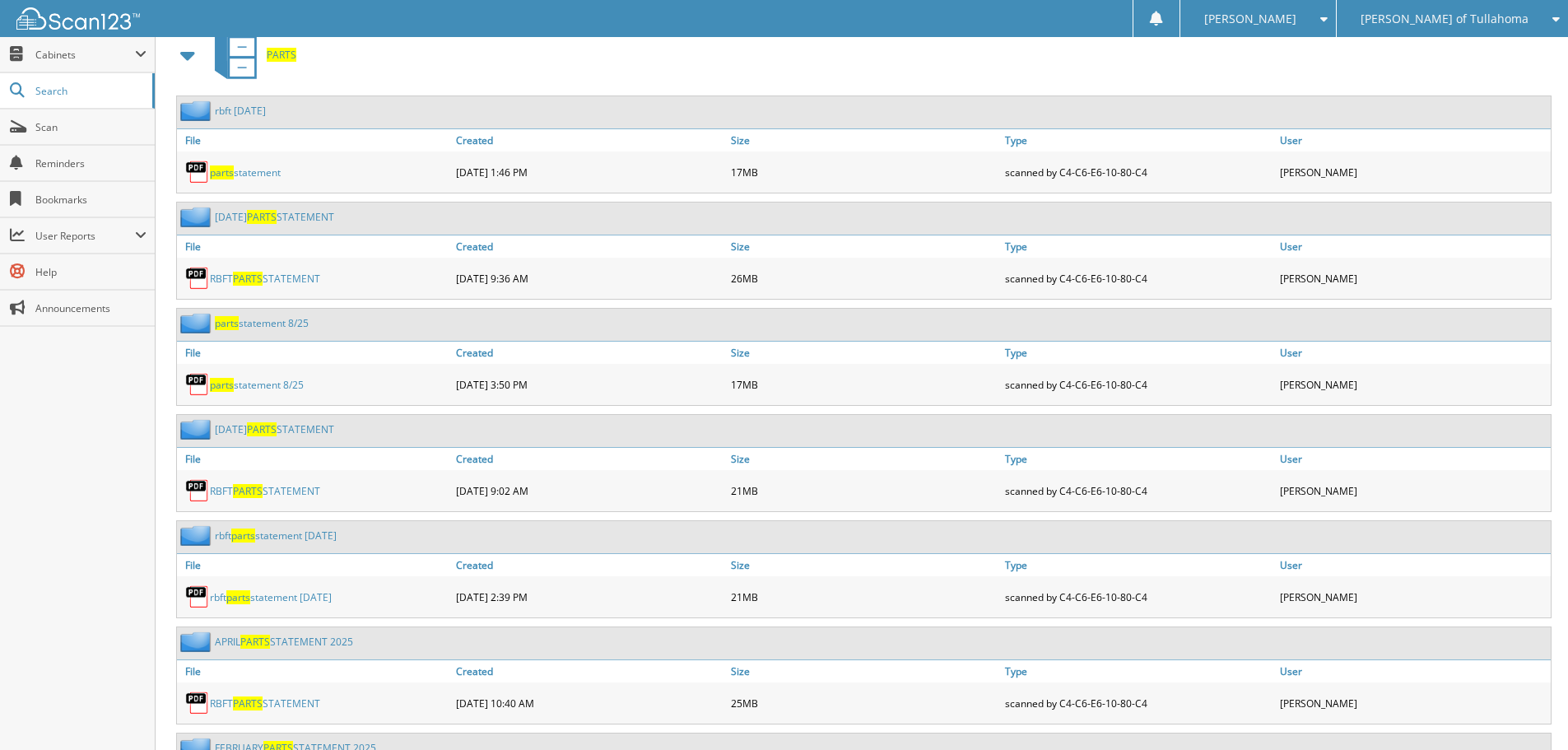
click at [264, 324] on link "parts statement 8/25" at bounding box center [262, 323] width 94 height 14
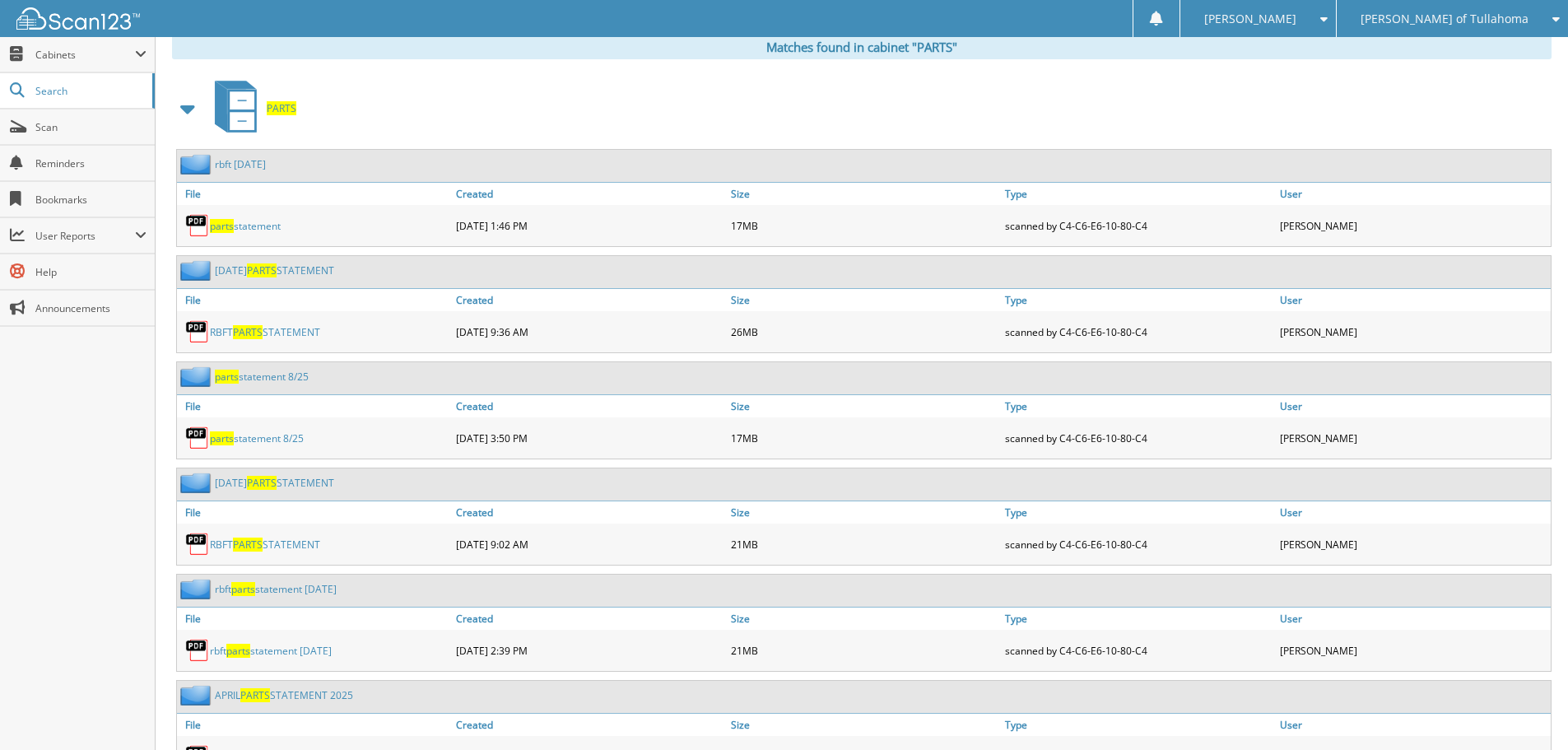
scroll to position [694, 0]
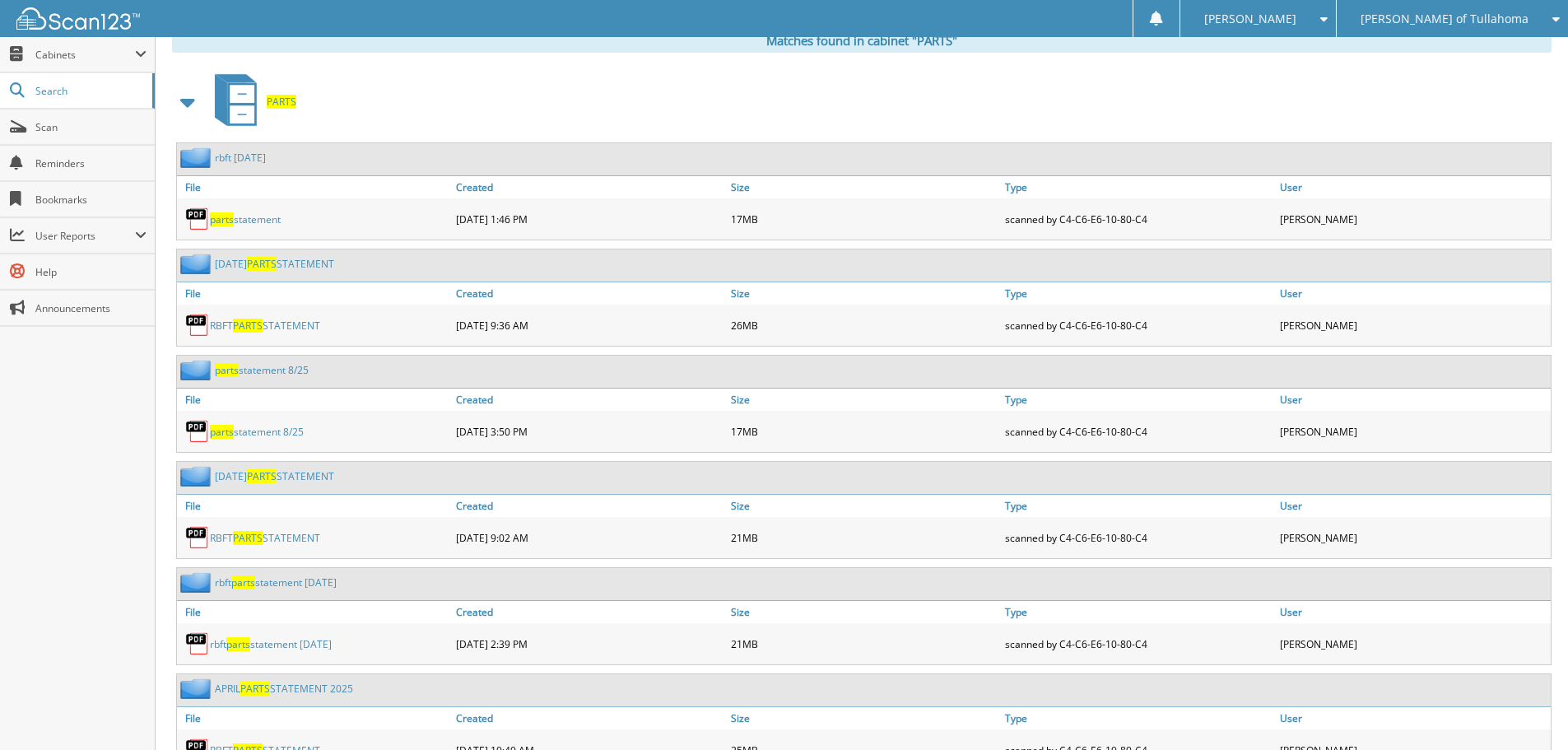
drag, startPoint x: 188, startPoint y: 368, endPoint x: 436, endPoint y: 373, distance: 248.1
click at [436, 373] on div "parts statement 8/25" at bounding box center [863, 372] width 1374 height 32
click at [255, 371] on link "parts statement 8/25" at bounding box center [262, 370] width 94 height 14
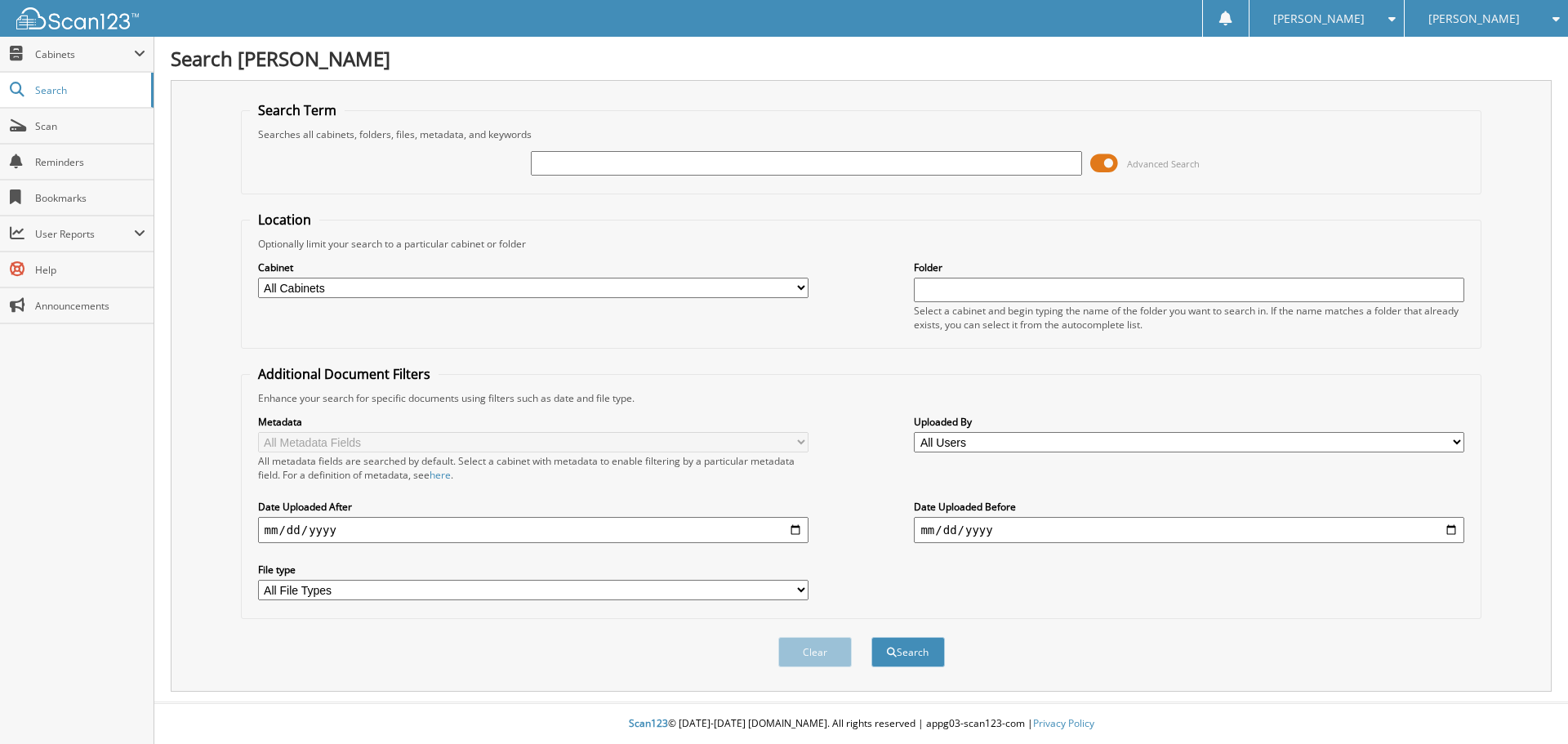
click at [580, 164] on input "text" at bounding box center [806, 163] width 551 height 24
type input "PARTS"
click at [416, 287] on select "All Cabinets ACCOUNTS PAYABLE AM SERVICE CAR DEALS FCTP AGREEMENTS PARTS SERVIC…" at bounding box center [533, 288] width 551 height 20
select select "21272"
click at [258, 278] on select "All Cabinets ACCOUNTS PAYABLE AM SERVICE CAR DEALS FCTP AGREEMENTS PARTS SERVIC…" at bounding box center [533, 288] width 551 height 20
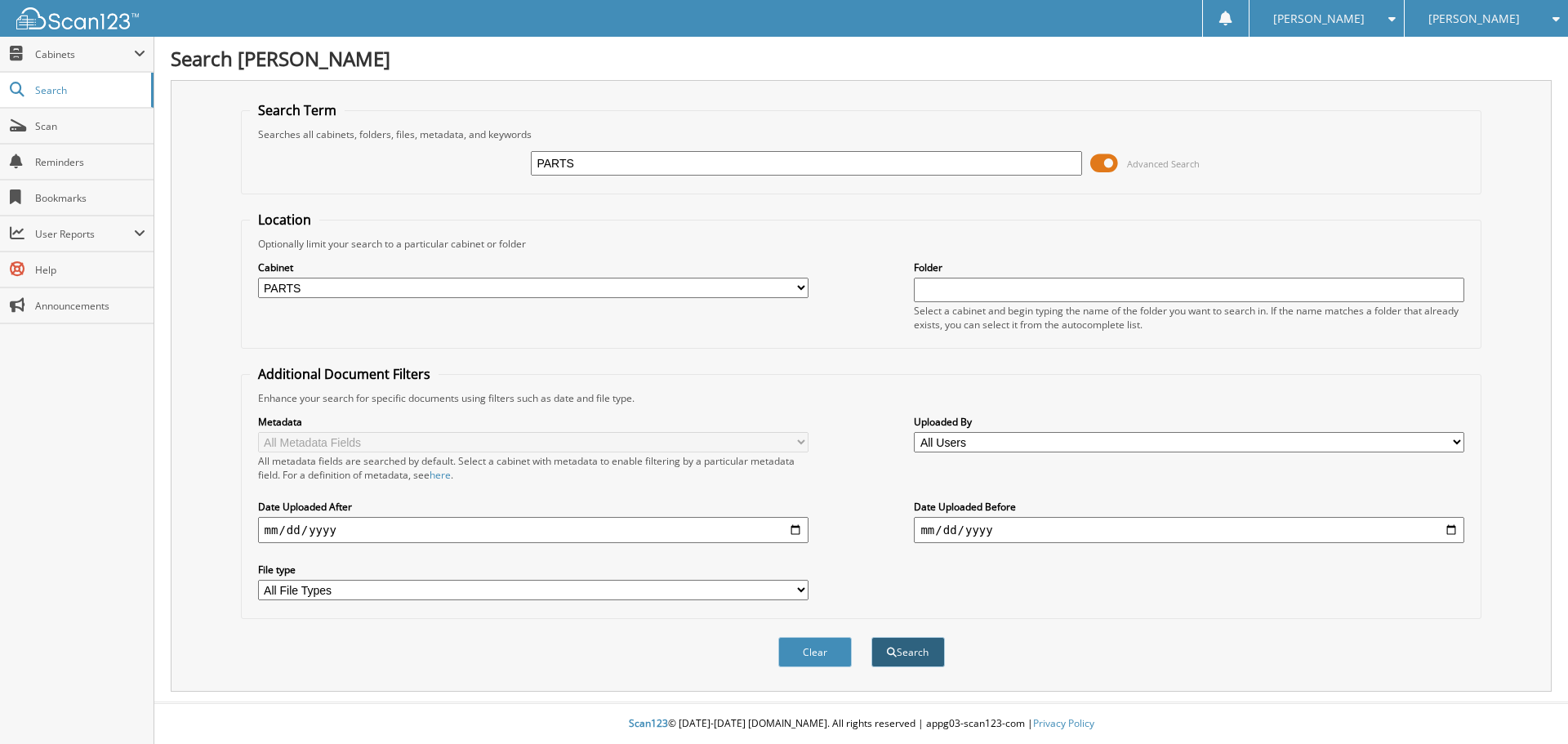
click at [922, 654] on button "Search" at bounding box center [908, 651] width 73 height 30
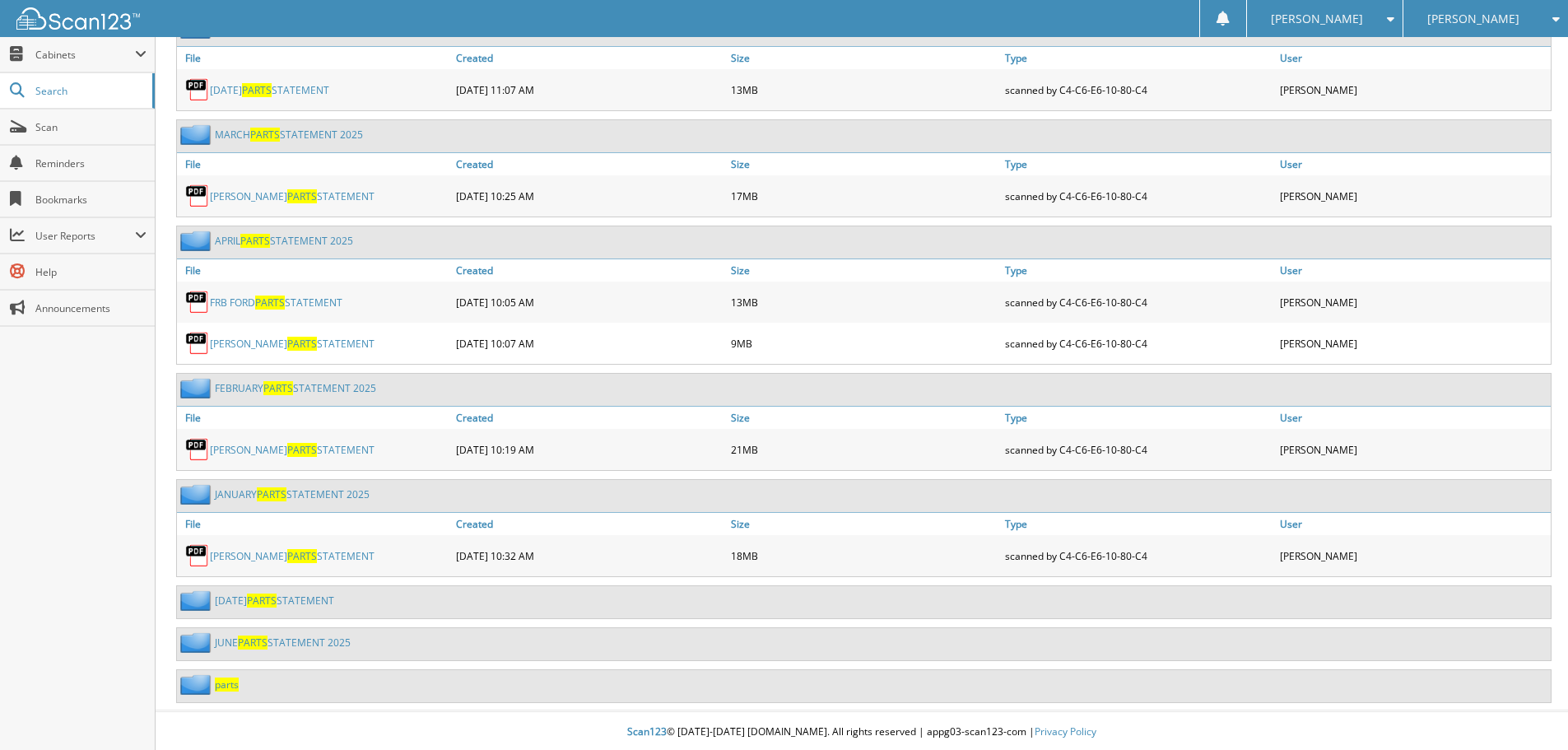
scroll to position [827, 0]
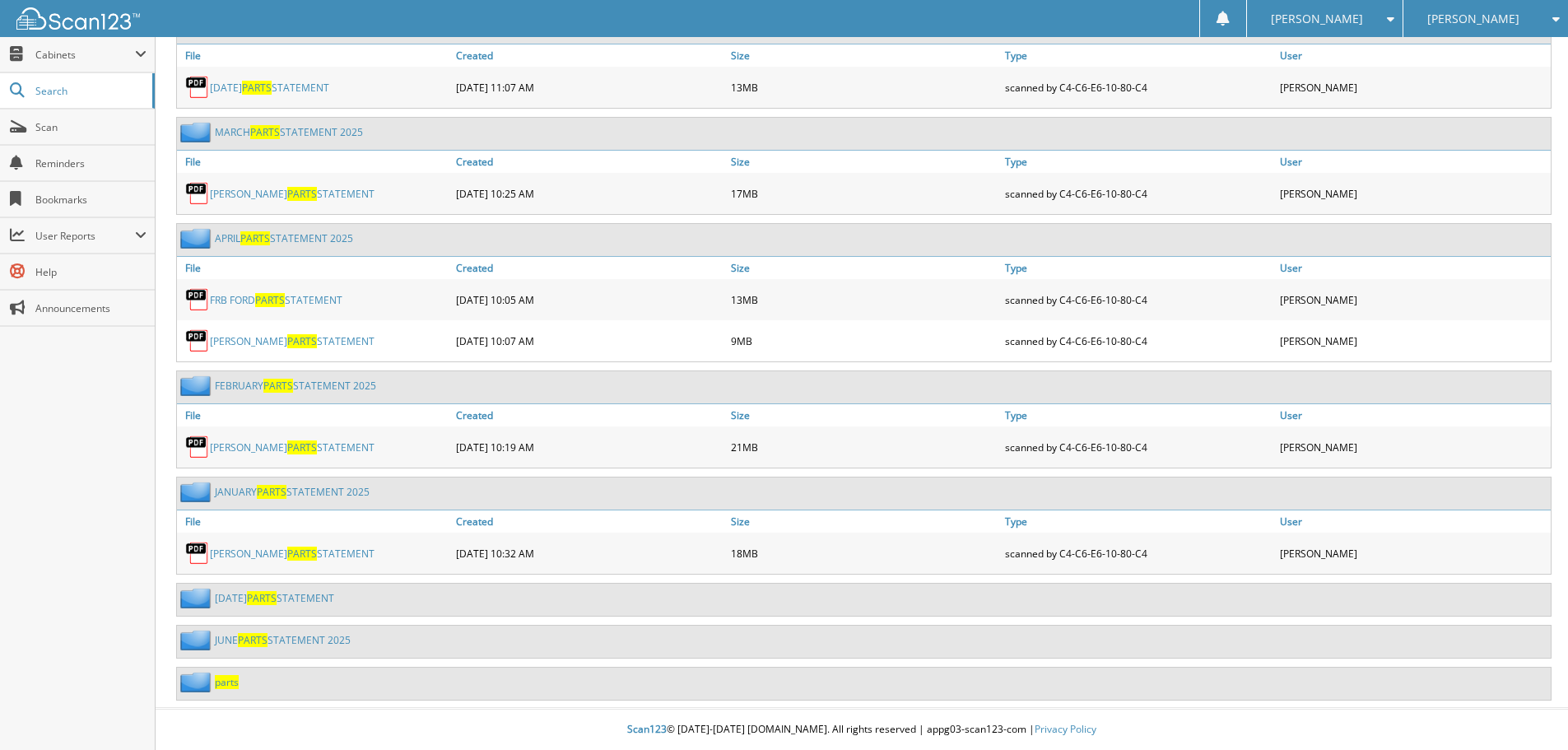
click at [231, 684] on span "parts" at bounding box center [226, 681] width 24 height 14
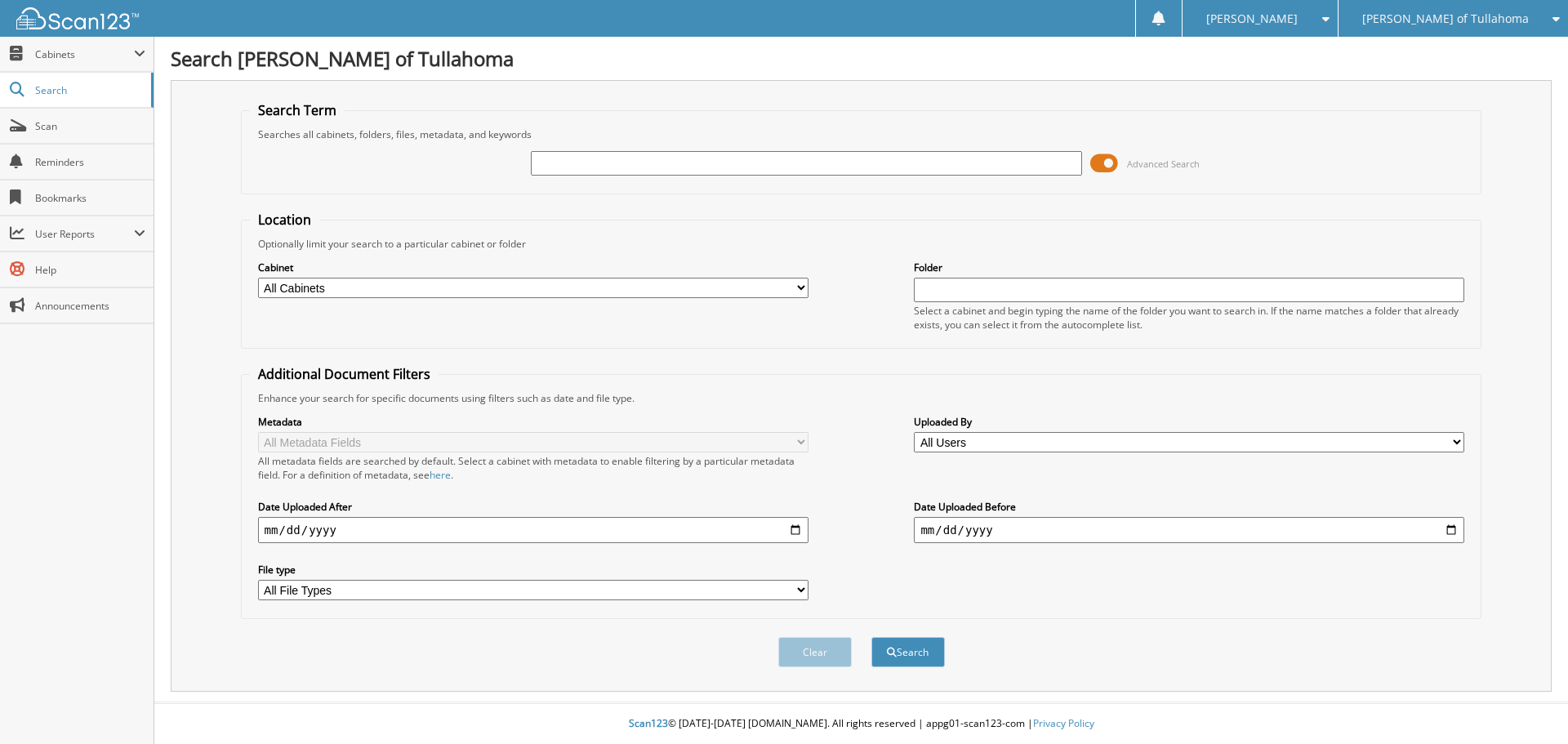
click at [567, 157] on input "text" at bounding box center [806, 163] width 551 height 24
type input "0010349"
click at [566, 286] on select "All Cabinets ACCOUNTS PAYABLE AM SERVICE CAR DEALS FCTP AGREEMENTS PARTS SERVIC…" at bounding box center [533, 288] width 551 height 20
select select "21280"
click at [258, 278] on select "All Cabinets ACCOUNTS PAYABLE AM SERVICE CAR DEALS FCTP AGREEMENTS PARTS SERVIC…" at bounding box center [533, 288] width 551 height 20
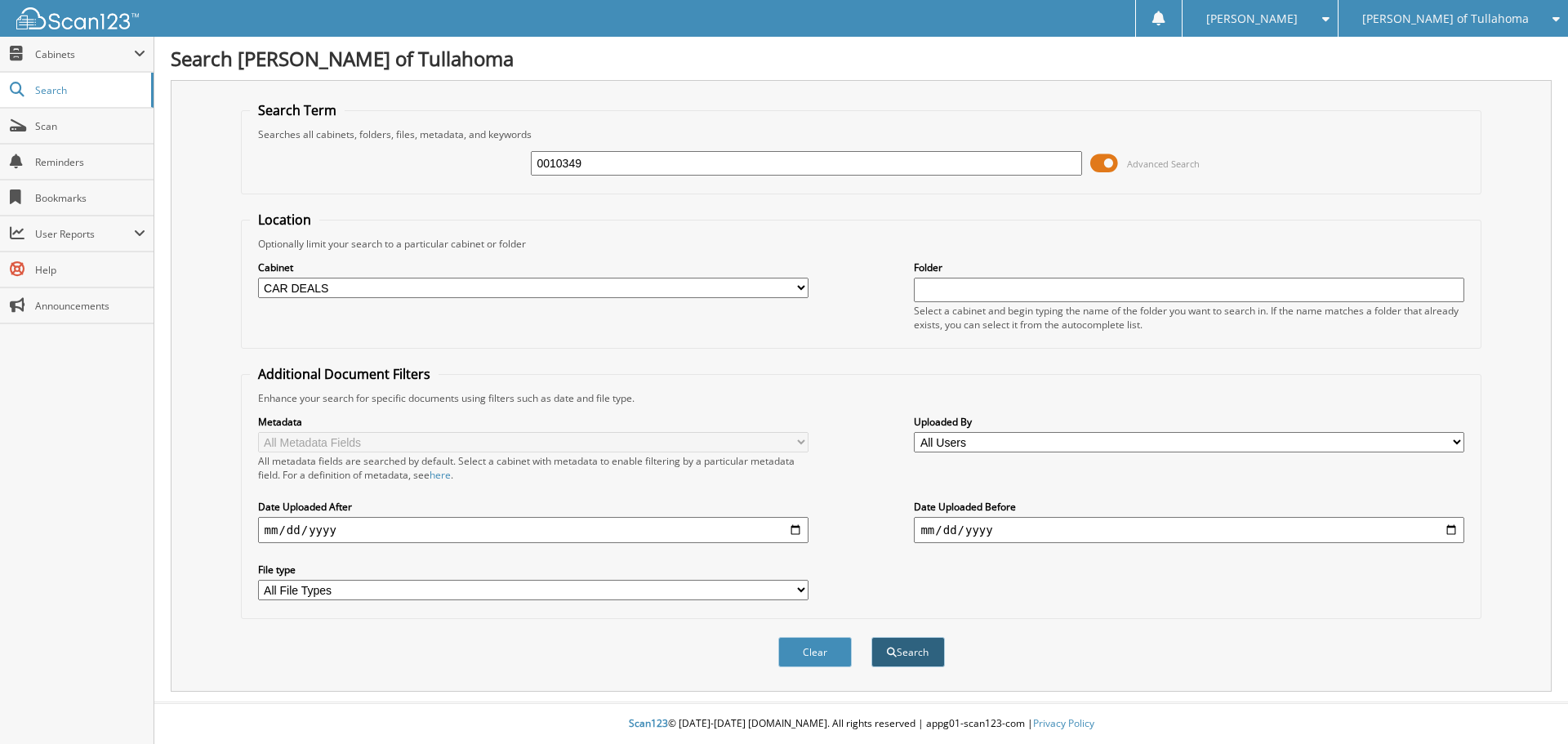
click at [915, 650] on button "Search" at bounding box center [908, 651] width 73 height 30
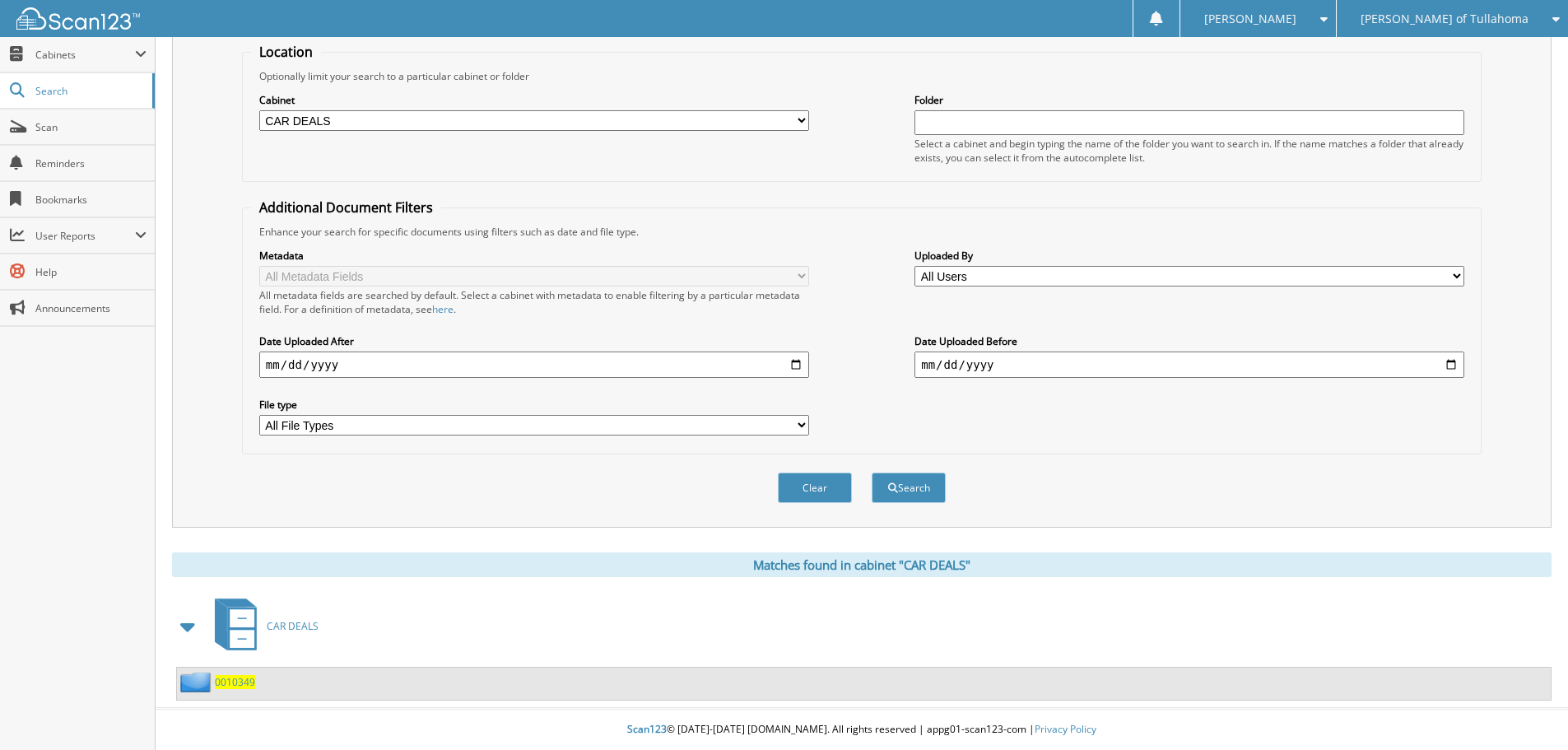
scroll to position [171, 0]
click at [233, 679] on span "0010349" at bounding box center [235, 681] width 40 height 14
